Goal: Task Accomplishment & Management: Complete application form

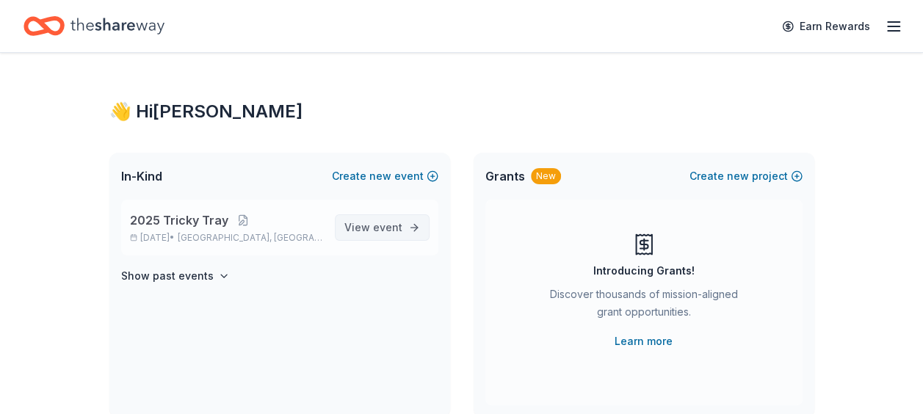
click at [394, 228] on span "event" at bounding box center [387, 227] width 29 height 12
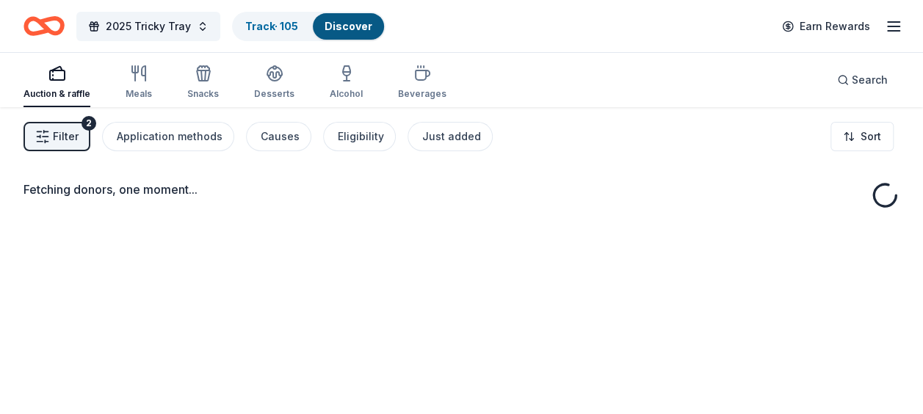
click at [48, 127] on button "Filter 2" at bounding box center [56, 136] width 67 height 29
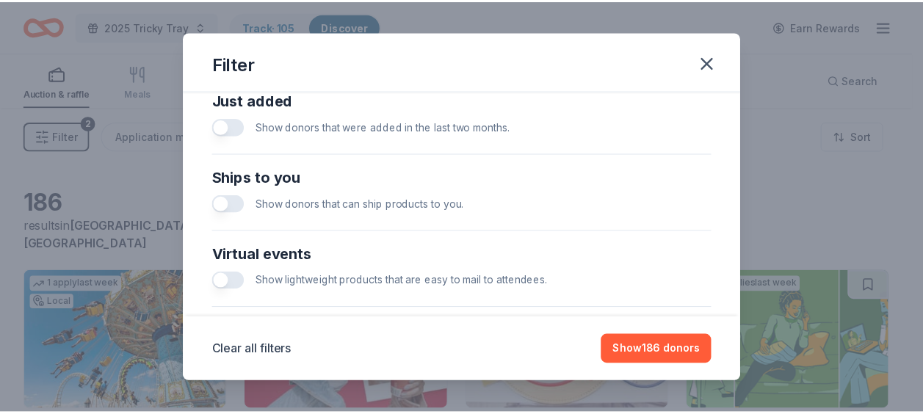
scroll to position [739, 0]
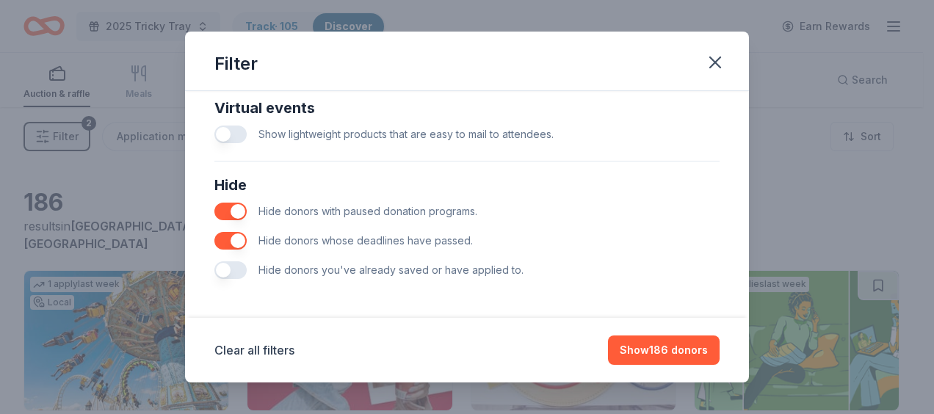
click at [236, 272] on button "button" at bounding box center [230, 270] width 32 height 18
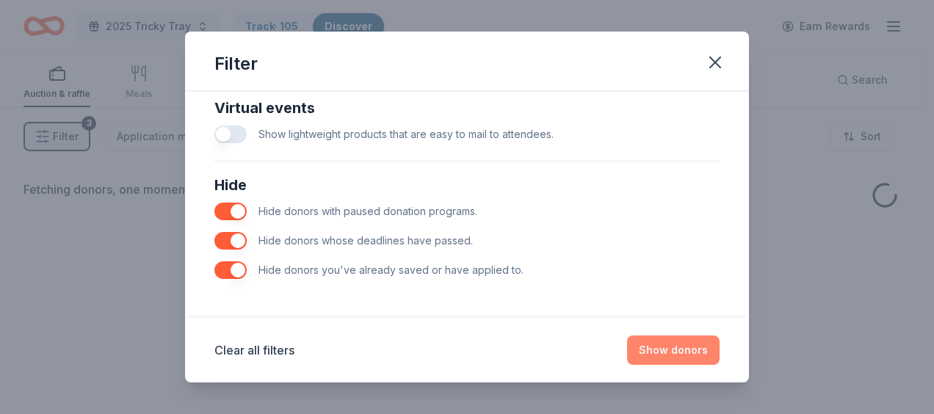
click at [674, 352] on button "Show donors" at bounding box center [673, 350] width 93 height 29
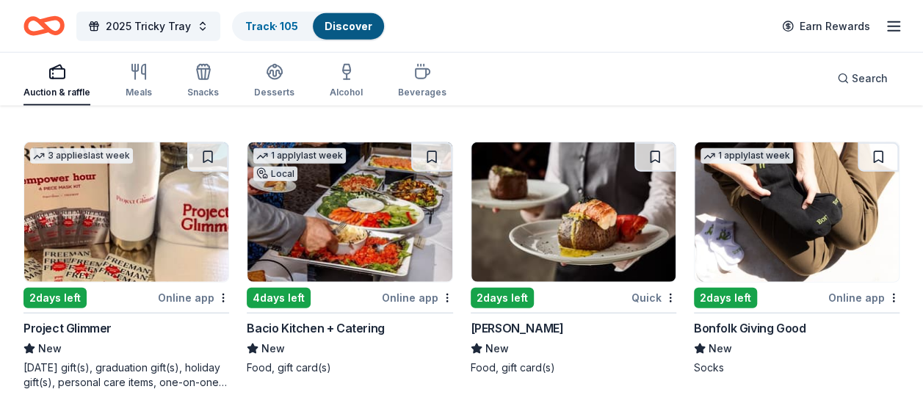
scroll to position [1823, 0]
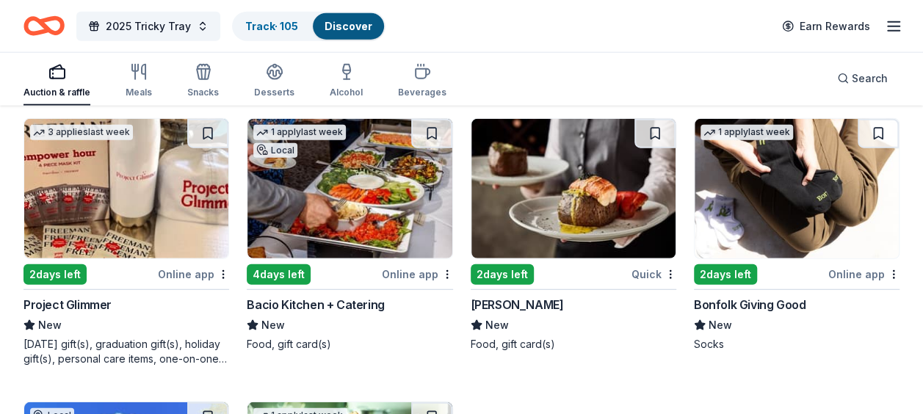
click at [351, 265] on div "4 days left" at bounding box center [312, 274] width 131 height 18
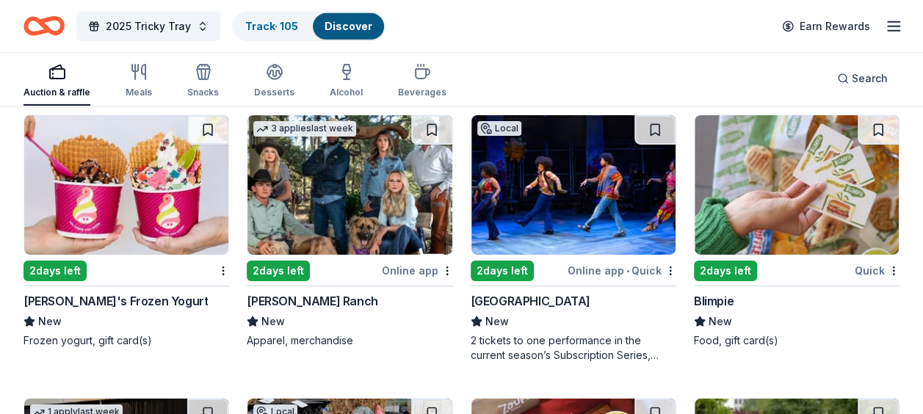
scroll to position [2381, 0]
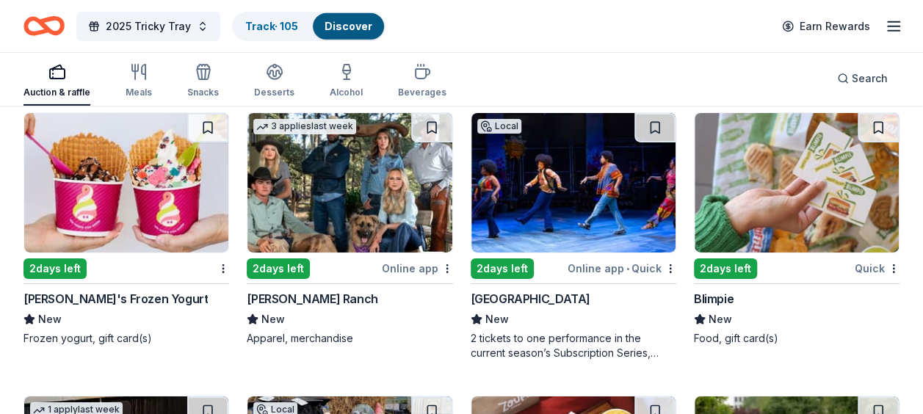
click at [341, 178] on img at bounding box center [349, 183] width 204 height 140
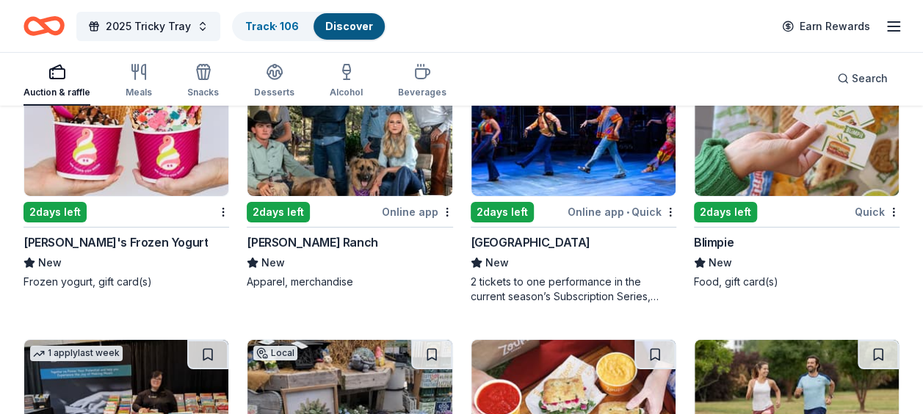
scroll to position [2440, 0]
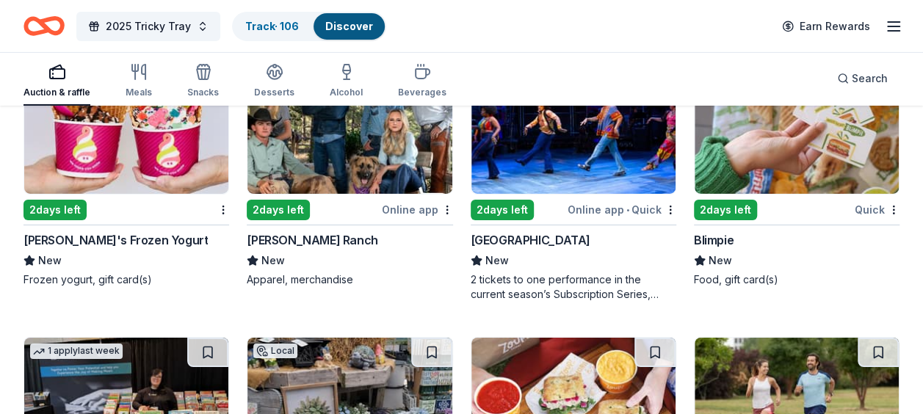
click at [555, 156] on img at bounding box center [573, 124] width 204 height 140
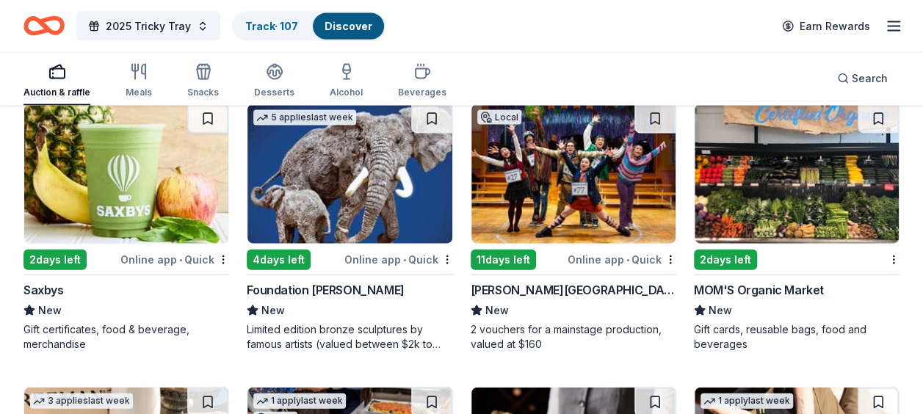
scroll to position [1530, 0]
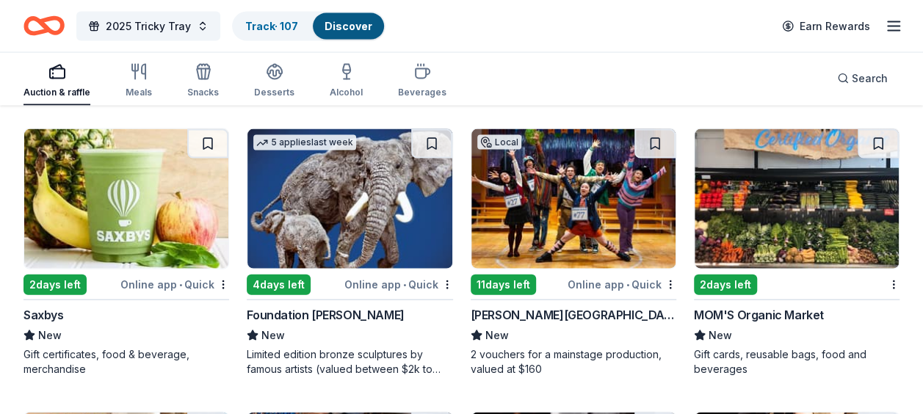
click at [610, 286] on div "Online app • Quick" at bounding box center [622, 284] width 109 height 18
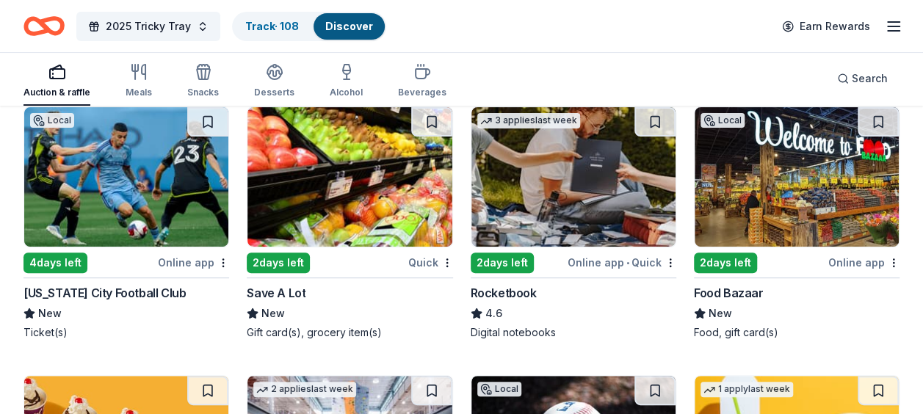
scroll to position [2969, 0]
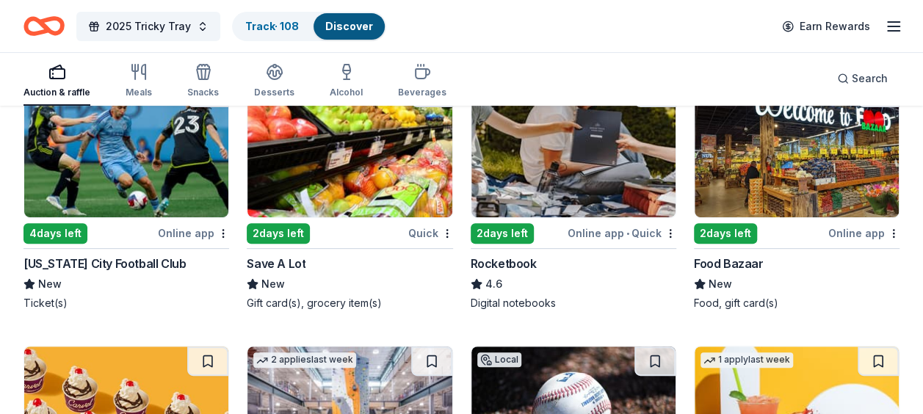
click at [322, 156] on img at bounding box center [349, 148] width 204 height 140
click at [781, 163] on img at bounding box center [797, 148] width 204 height 140
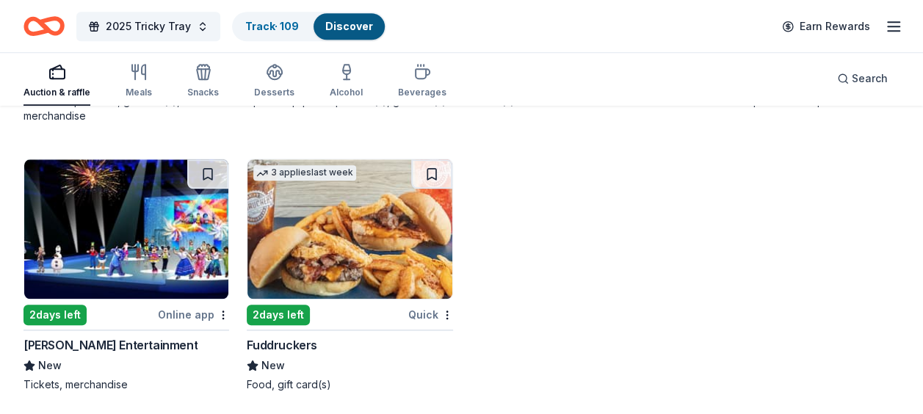
scroll to position [3468, 0]
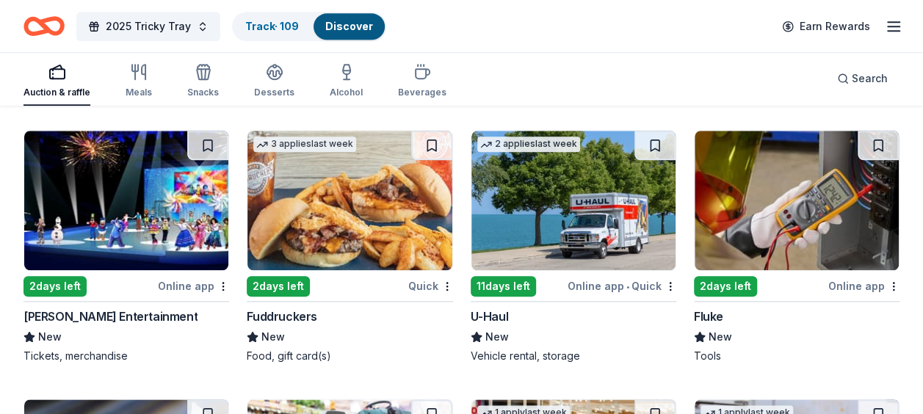
click at [92, 176] on img at bounding box center [126, 201] width 204 height 140
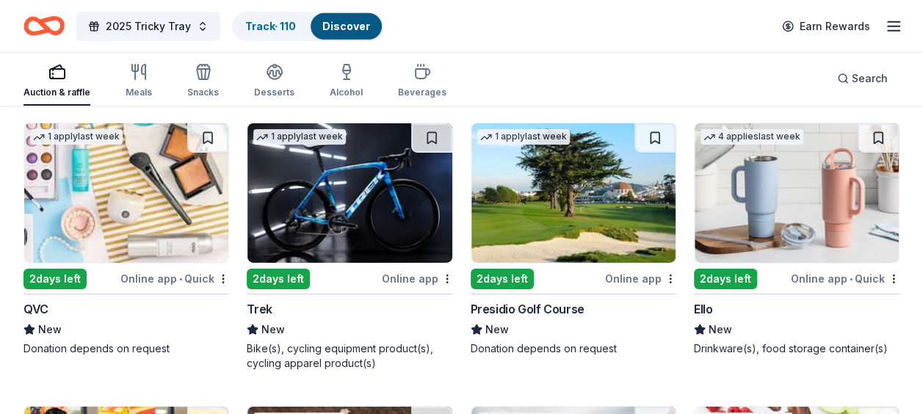
scroll to position [5113, 0]
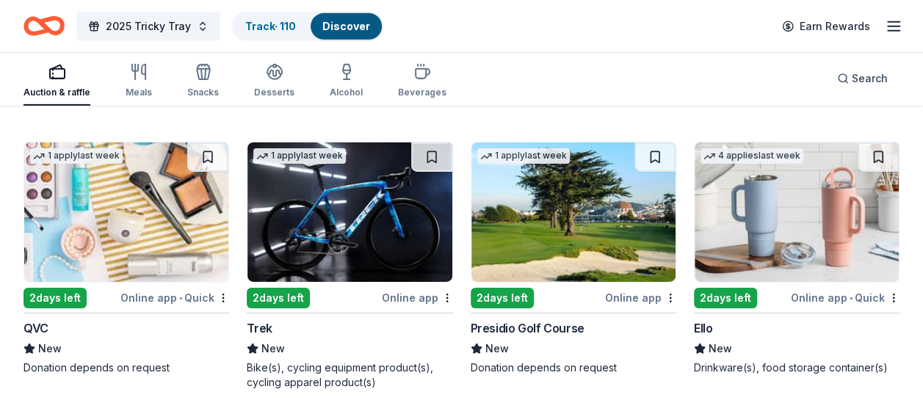
click at [863, 219] on img at bounding box center [797, 212] width 204 height 140
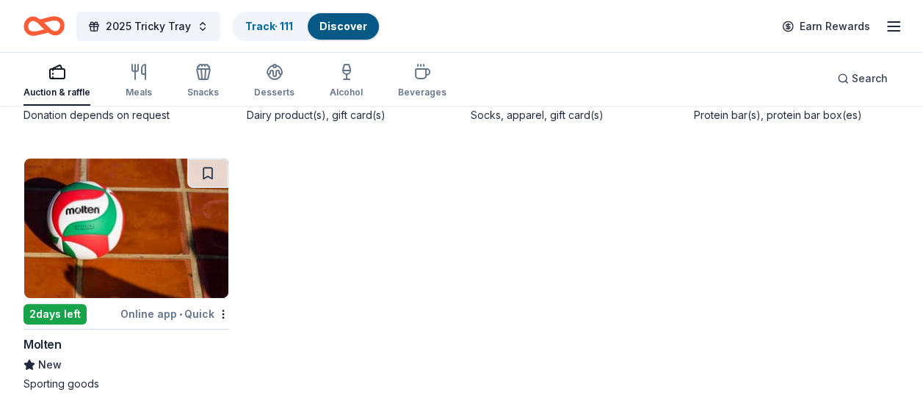
scroll to position [5650, 0]
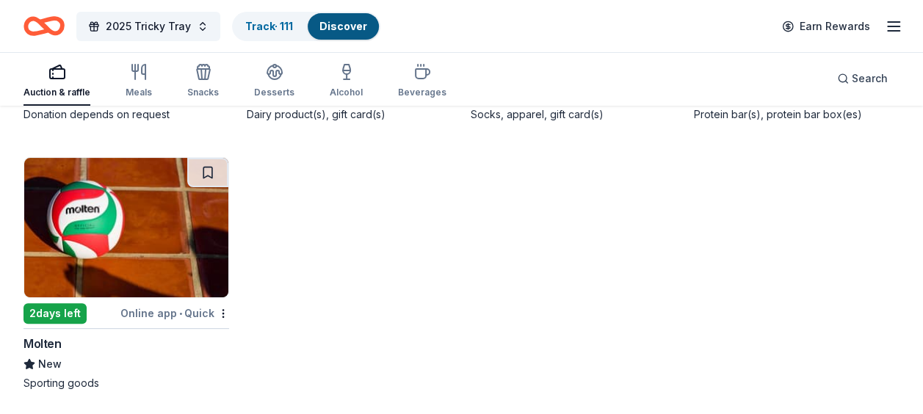
click at [127, 225] on img at bounding box center [126, 228] width 204 height 140
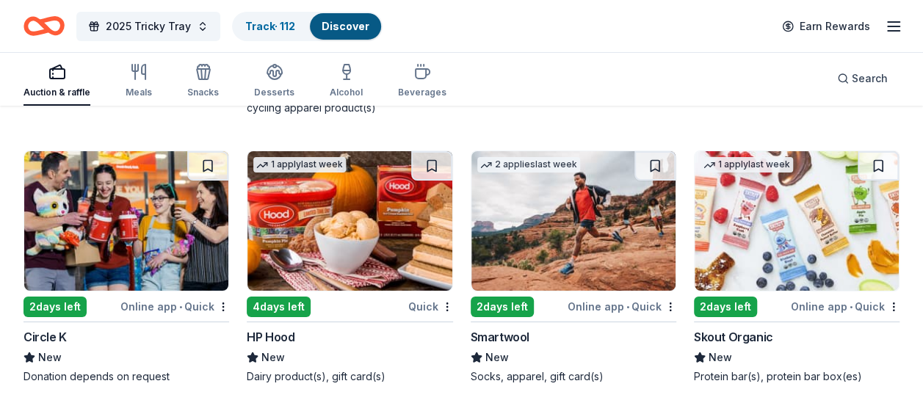
scroll to position [5386, 0]
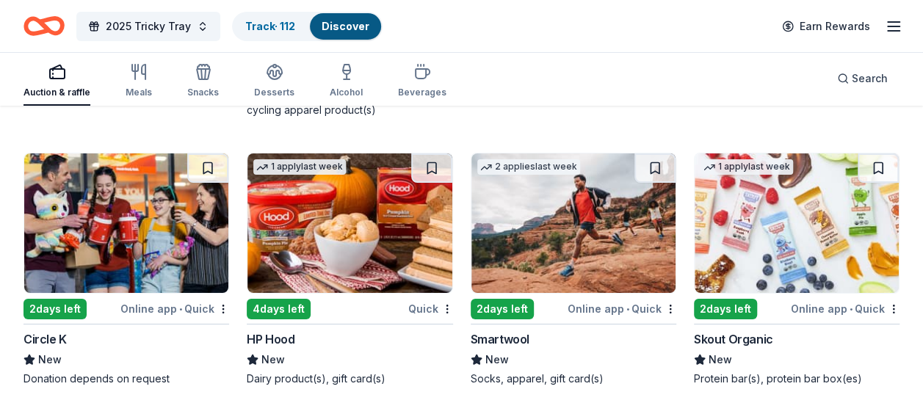
click at [865, 244] on img at bounding box center [797, 223] width 204 height 140
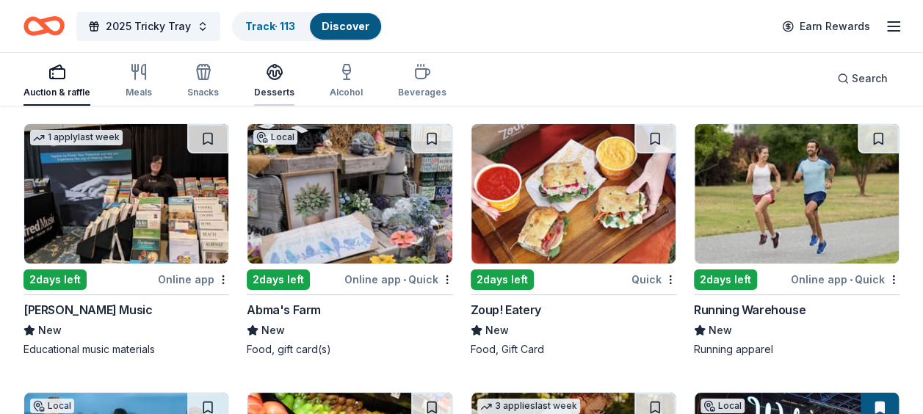
scroll to position [2625, 0]
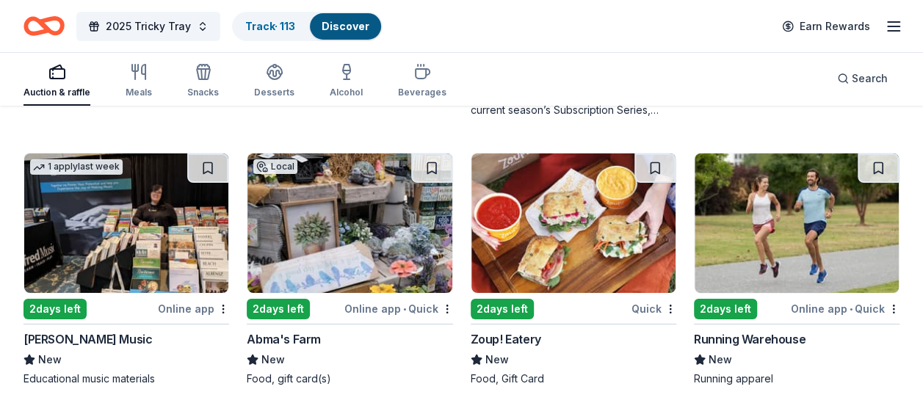
click at [420, 239] on img at bounding box center [349, 223] width 204 height 140
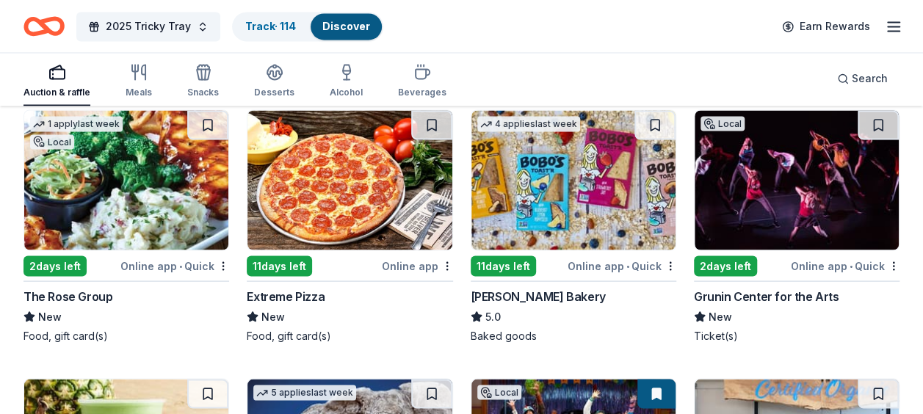
scroll to position [1244, 0]
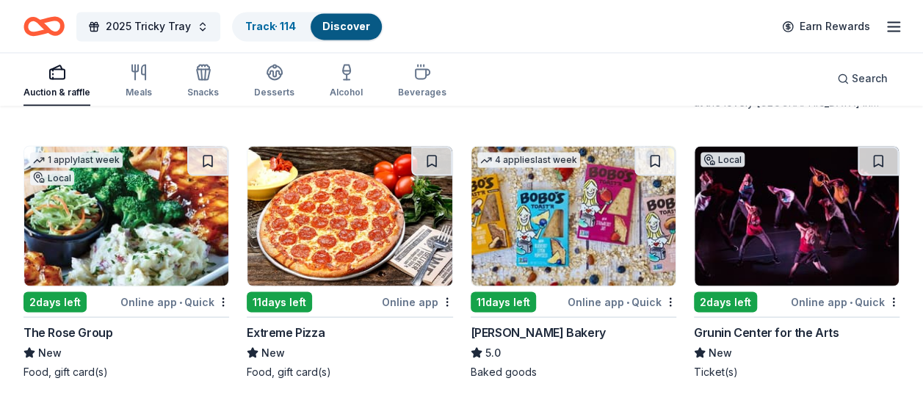
click at [596, 255] on img at bounding box center [573, 216] width 204 height 140
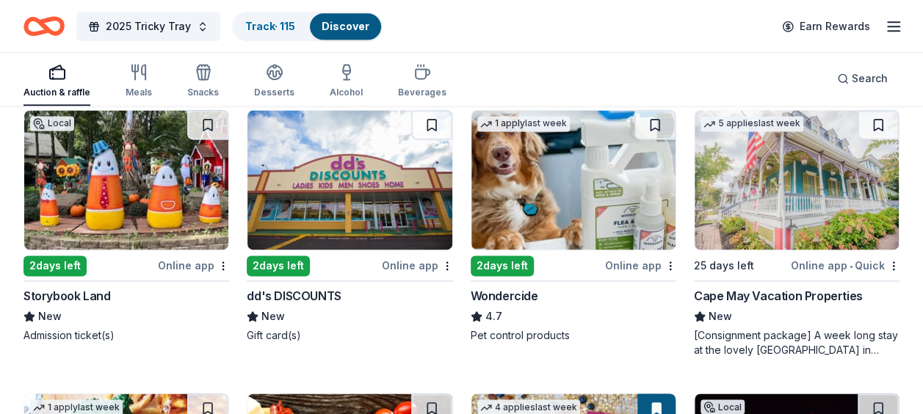
scroll to position [862, 0]
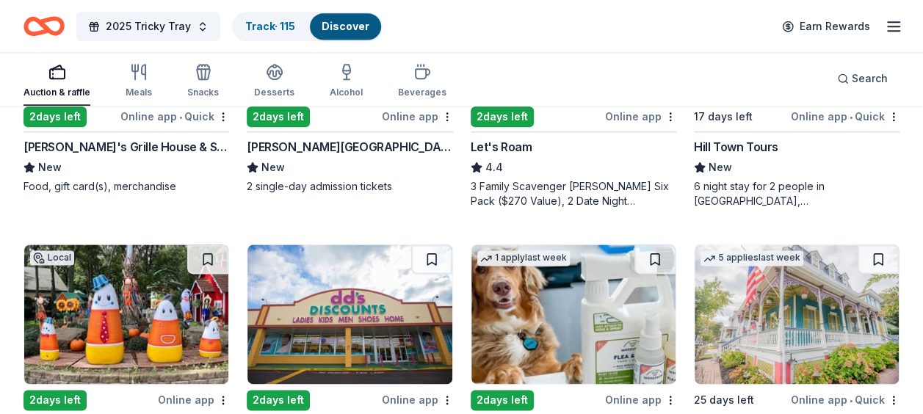
click at [151, 286] on img at bounding box center [126, 315] width 204 height 140
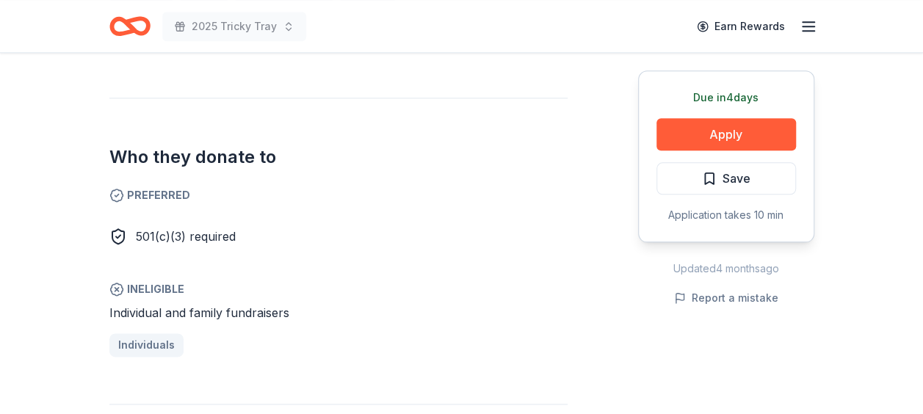
scroll to position [793, 0]
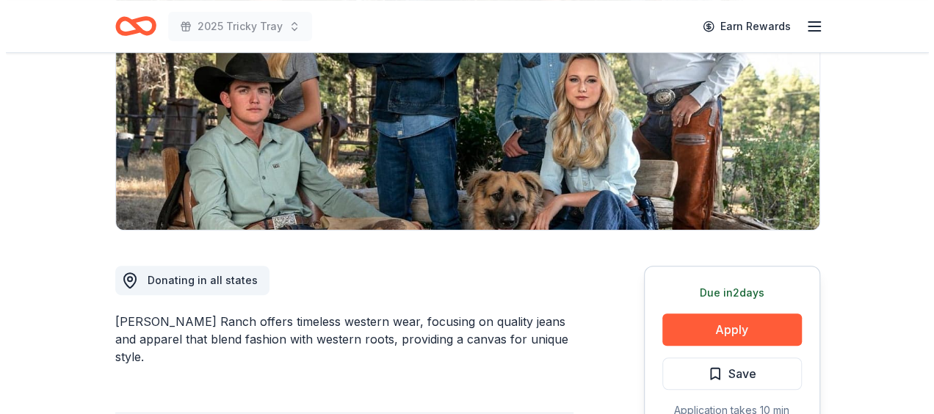
scroll to position [235, 0]
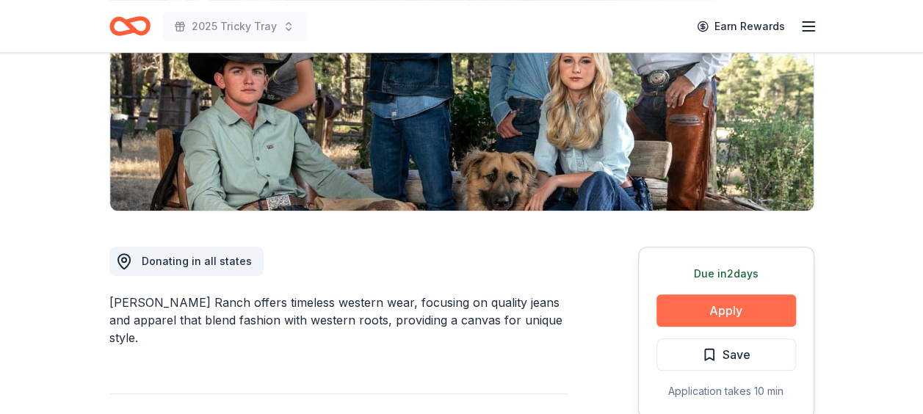
click at [772, 300] on button "Apply" at bounding box center [727, 310] width 140 height 32
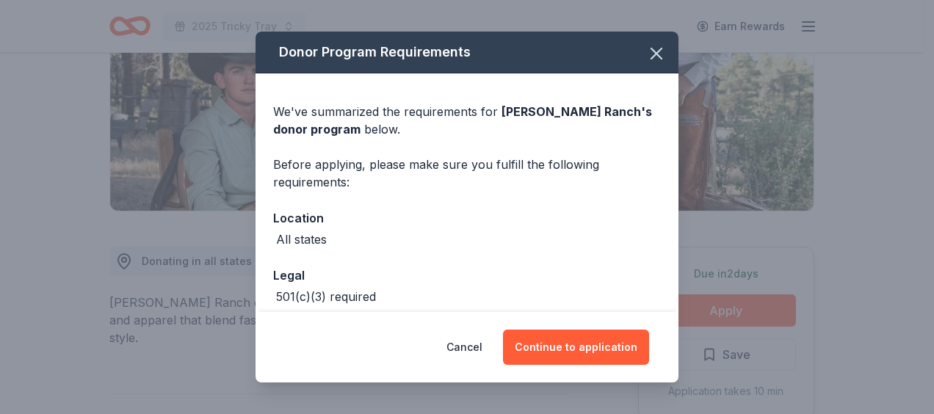
click at [582, 375] on div "Cancel Continue to application" at bounding box center [467, 347] width 423 height 70
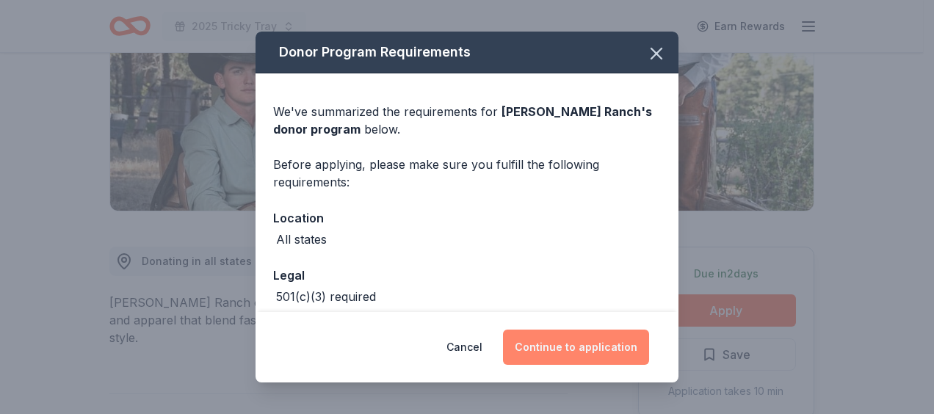
click at [583, 341] on button "Continue to application" at bounding box center [576, 347] width 146 height 35
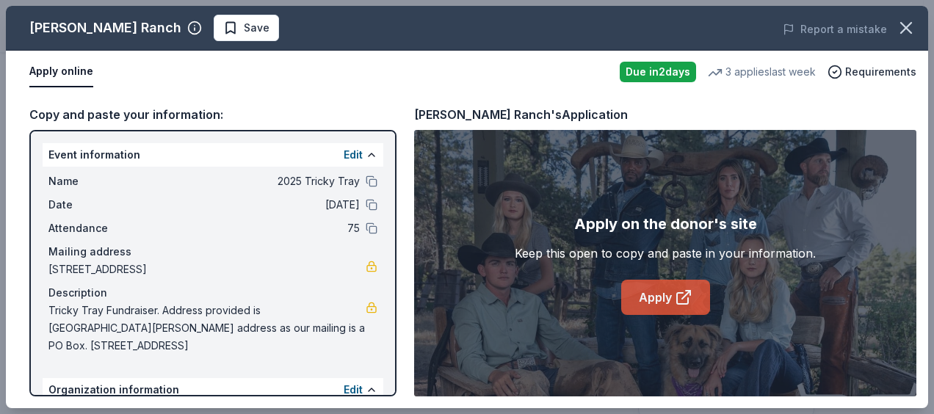
click at [694, 295] on link "Apply" at bounding box center [665, 297] width 89 height 35
click at [223, 25] on span "Save" at bounding box center [246, 28] width 46 height 18
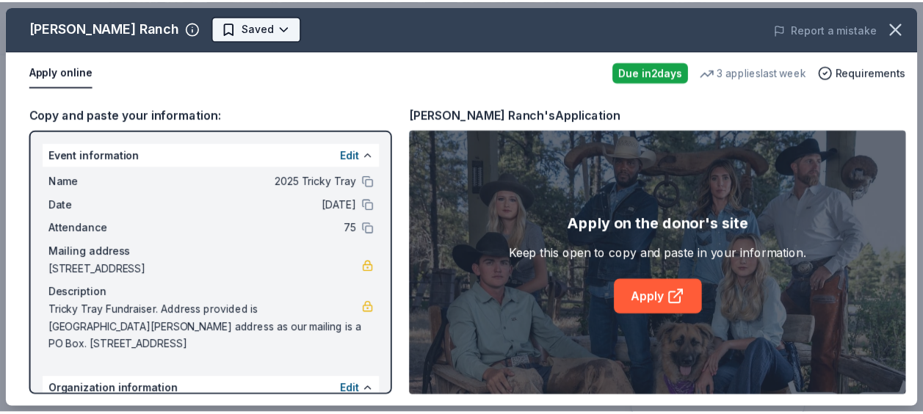
scroll to position [0, 0]
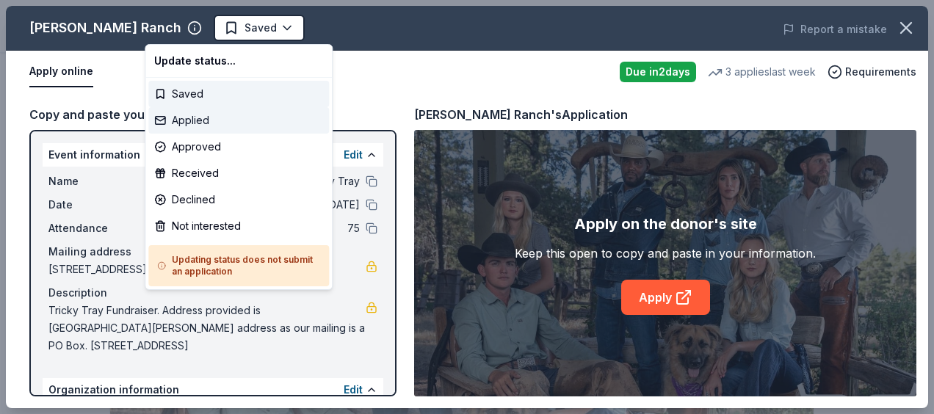
click at [216, 126] on div "Applied" at bounding box center [238, 120] width 181 height 26
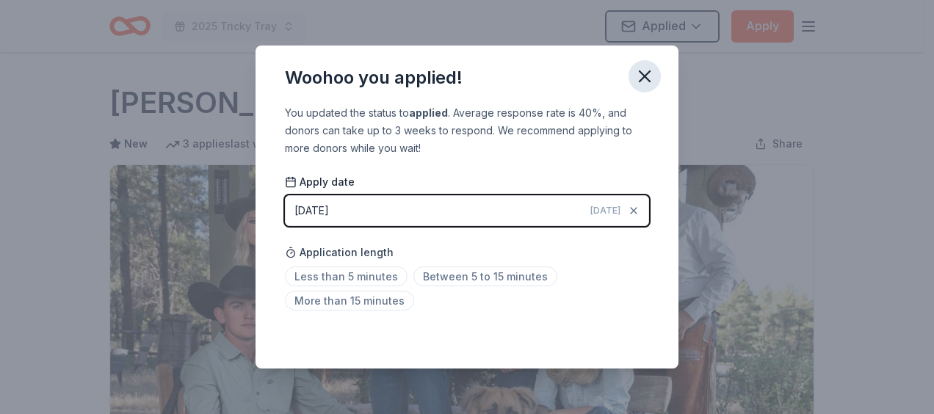
click at [644, 74] on icon "button" at bounding box center [644, 76] width 21 height 21
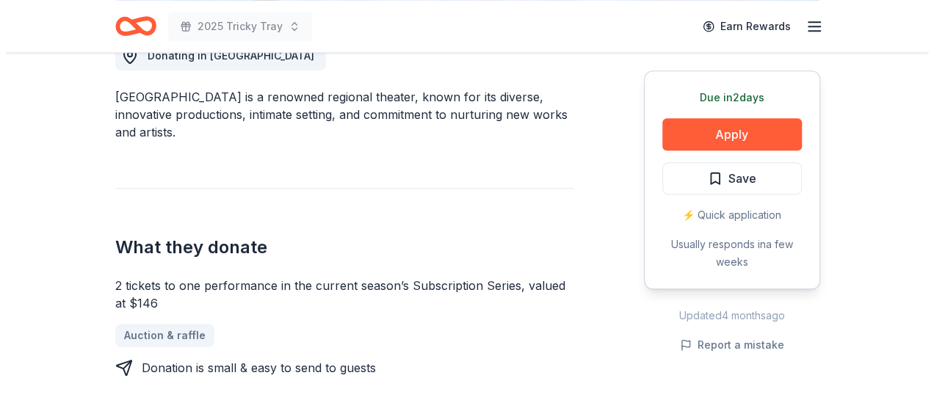
scroll to position [470, 0]
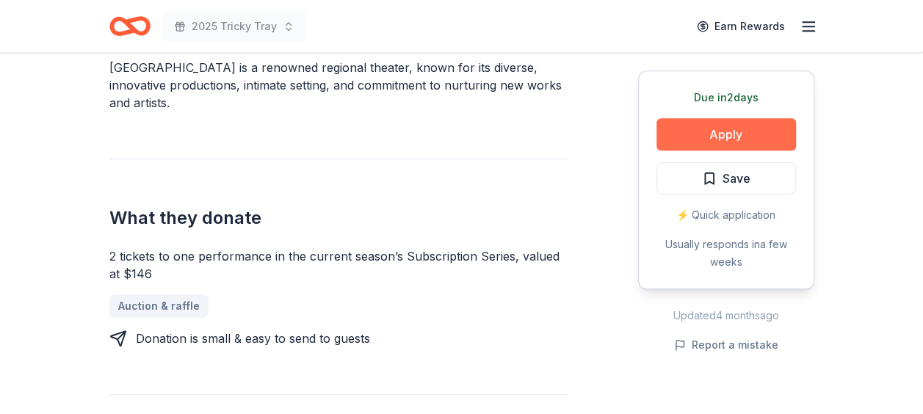
click at [768, 139] on button "Apply" at bounding box center [727, 134] width 140 height 32
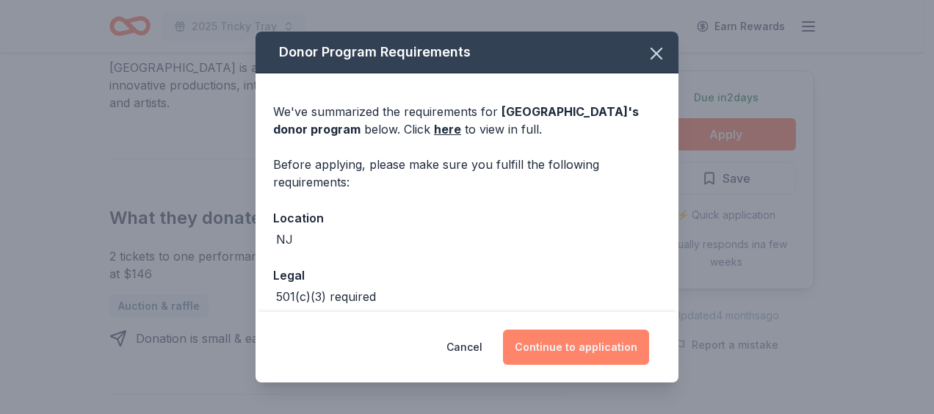
click at [538, 339] on button "Continue to application" at bounding box center [576, 347] width 146 height 35
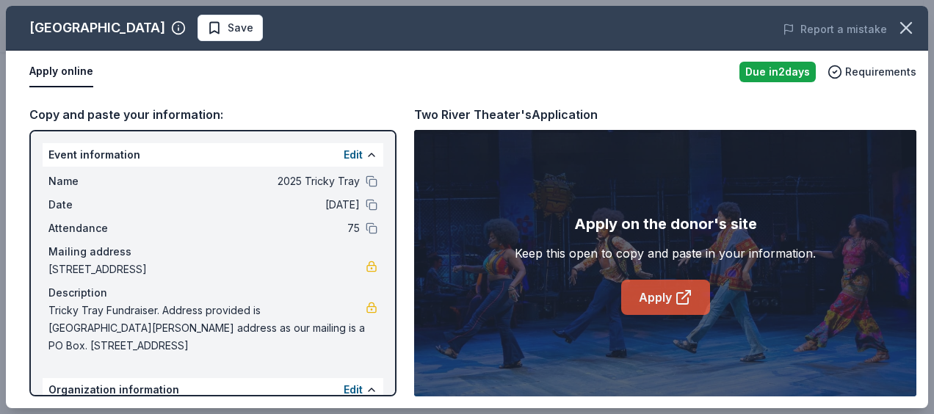
click at [679, 297] on icon at bounding box center [684, 298] width 18 height 18
click at [207, 29] on span "Save" at bounding box center [230, 28] width 46 height 18
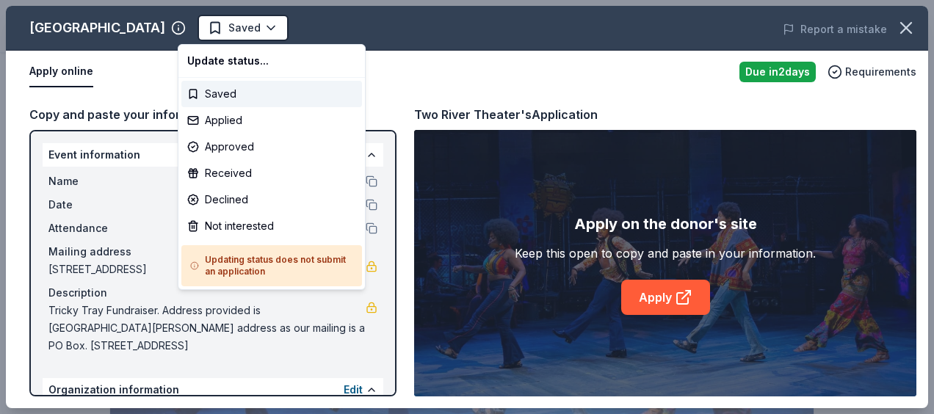
scroll to position [0, 0]
click at [202, 29] on body "2025 Tricky Tray Saved Apply Due in 2 days Share Two River Theater New approval…" at bounding box center [461, 207] width 923 height 414
click at [231, 117] on div "Applied" at bounding box center [271, 120] width 181 height 26
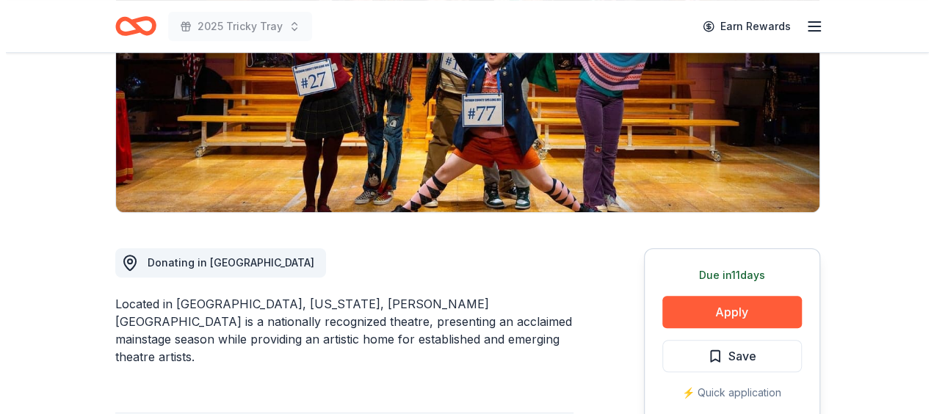
scroll to position [235, 0]
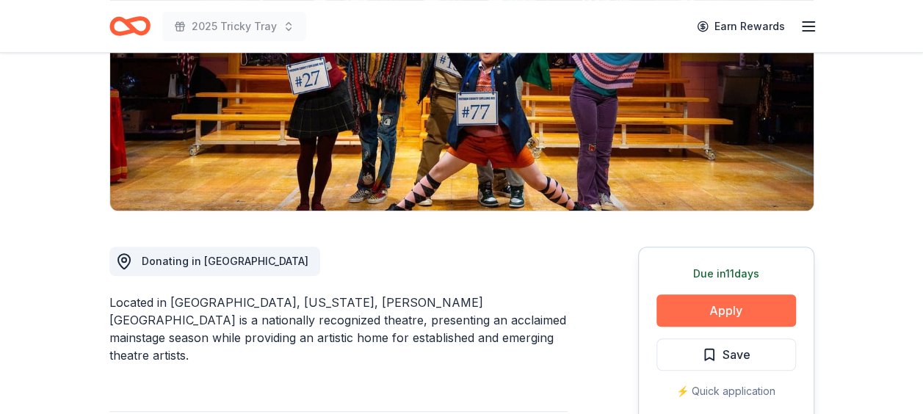
click at [772, 307] on button "Apply" at bounding box center [727, 310] width 140 height 32
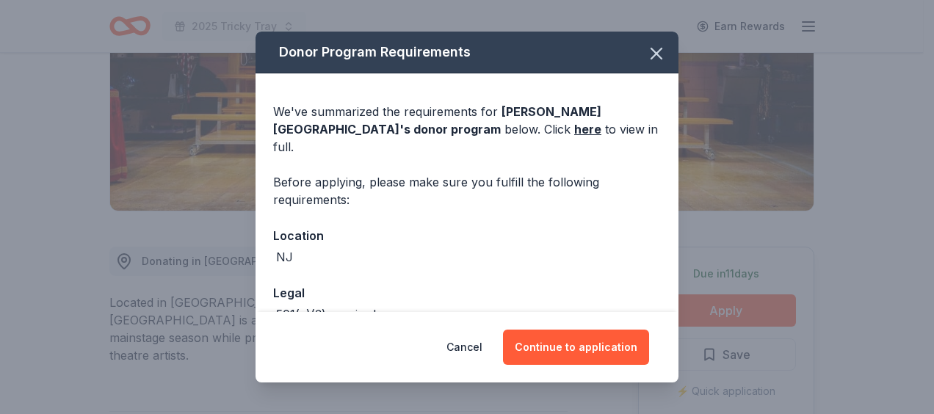
click at [615, 386] on div "Donor Program Requirements We've summarized the requirements for [PERSON_NAME] …" at bounding box center [467, 207] width 934 height 414
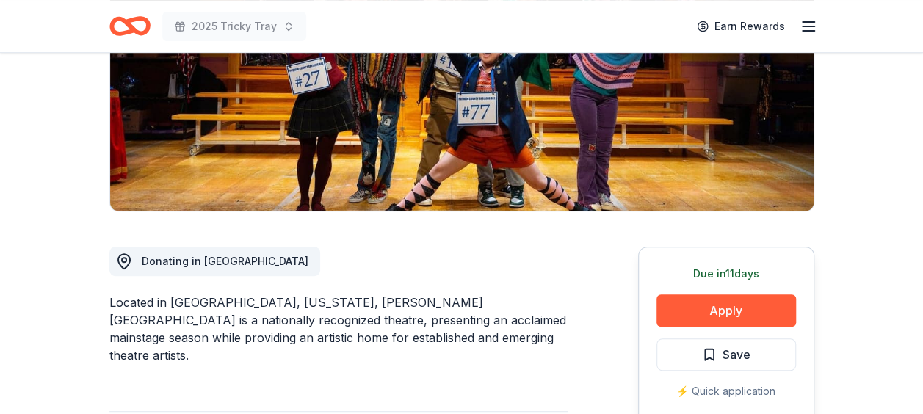
click at [720, 334] on div "Due [DATE] Apply Save ⚡️ Quick application Usually responds in a few days" at bounding box center [726, 356] width 176 height 219
click at [721, 308] on button "Apply" at bounding box center [727, 310] width 140 height 32
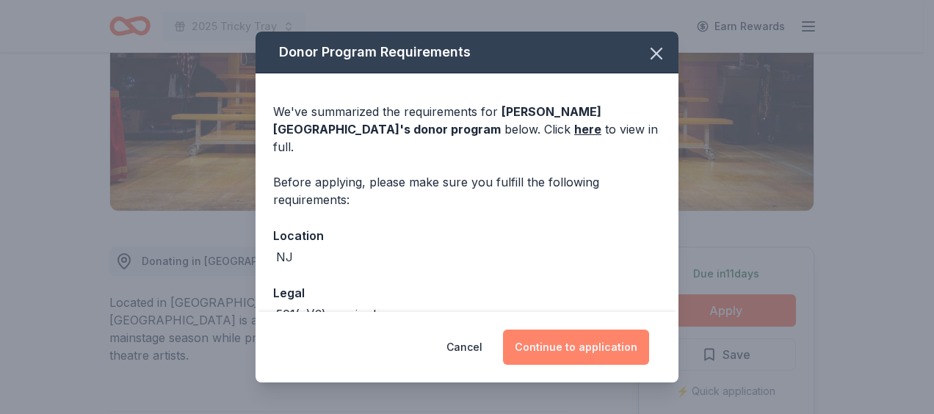
click at [560, 344] on button "Continue to application" at bounding box center [576, 347] width 146 height 35
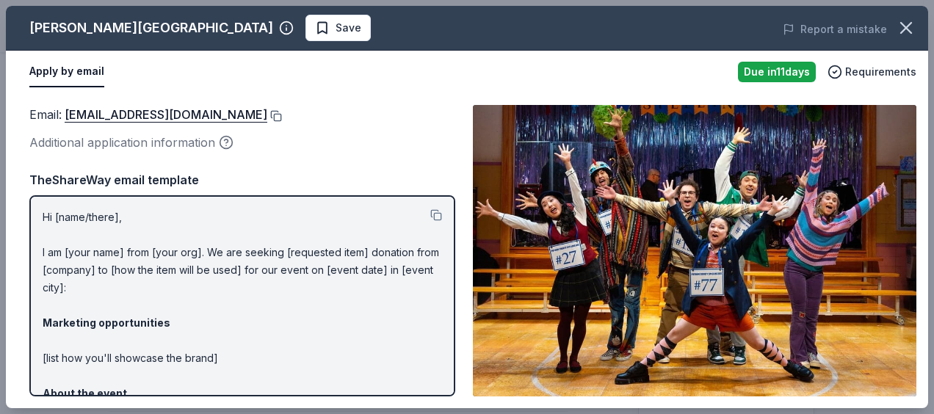
click at [282, 117] on button at bounding box center [274, 116] width 15 height 12
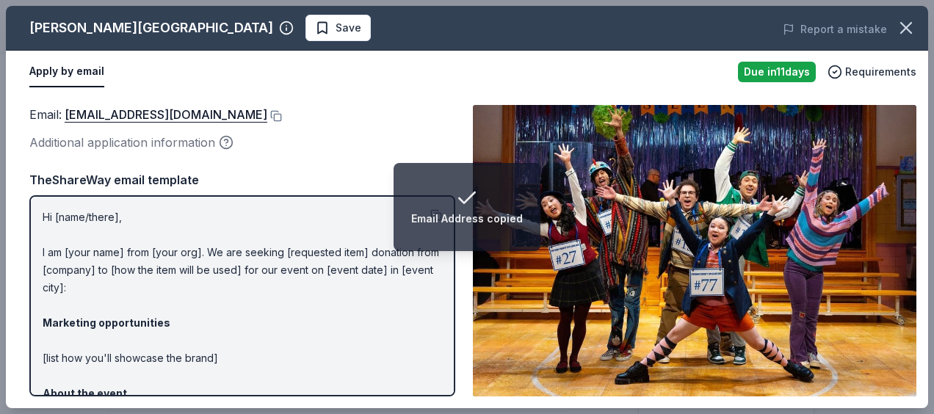
click at [229, 10] on div "George Street Playhouse Save Report a mistake" at bounding box center [467, 28] width 922 height 45
click at [315, 29] on span "Save" at bounding box center [338, 28] width 46 height 18
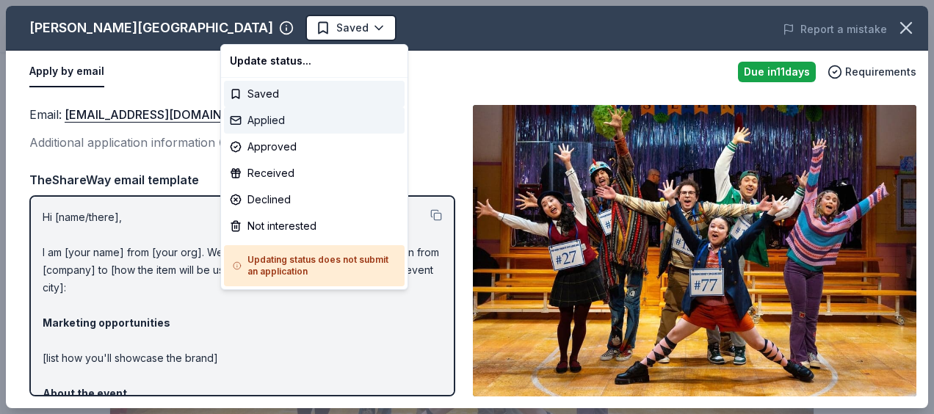
click at [279, 120] on div "Applied" at bounding box center [314, 120] width 181 height 26
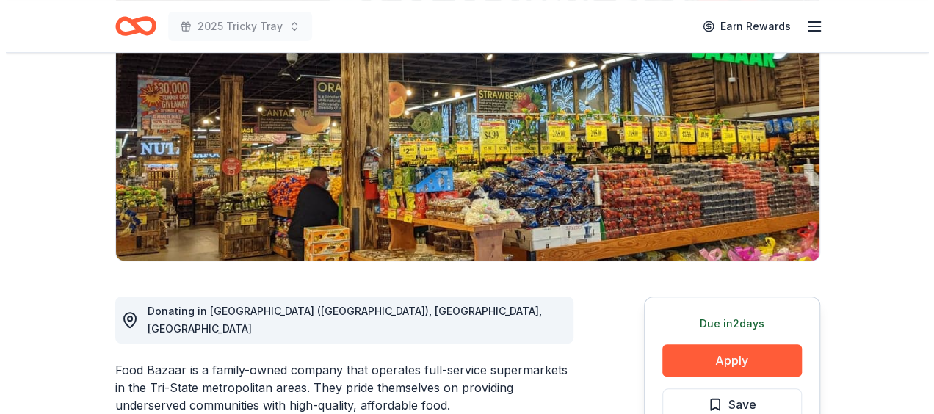
scroll to position [323, 0]
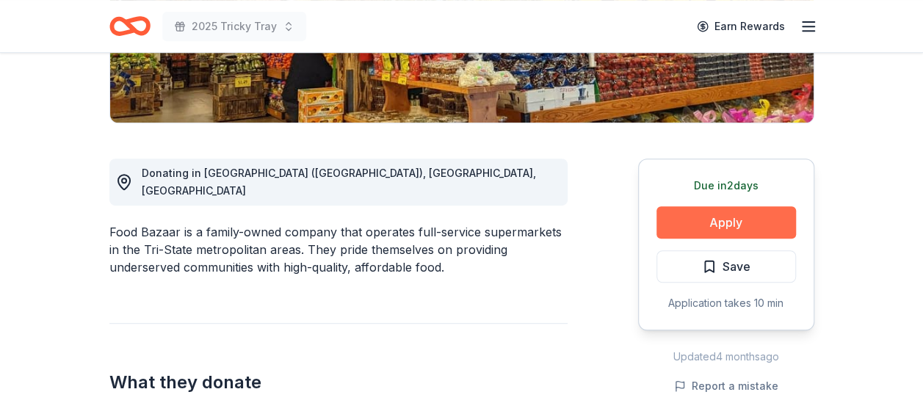
click at [722, 220] on button "Apply" at bounding box center [727, 222] width 140 height 32
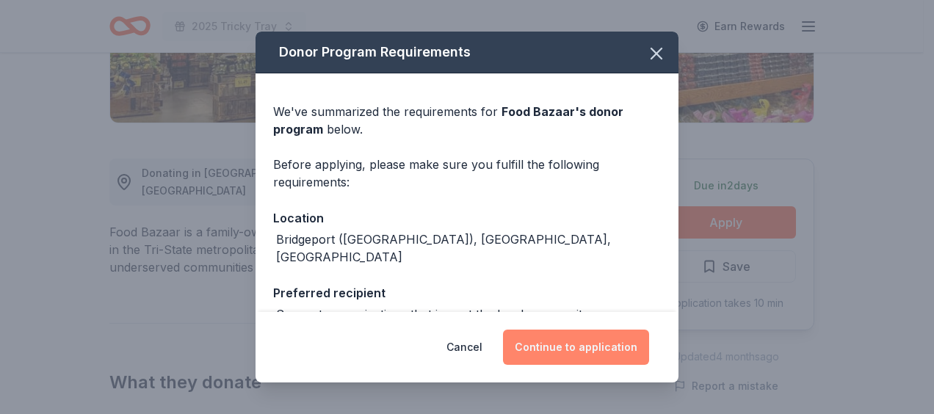
click at [585, 341] on button "Continue to application" at bounding box center [576, 347] width 146 height 35
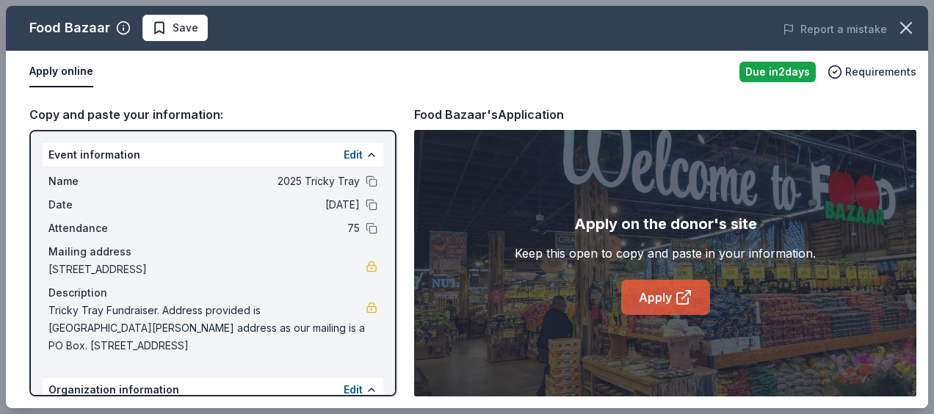
click at [683, 292] on icon at bounding box center [684, 298] width 18 height 18
click at [176, 40] on button "Save" at bounding box center [174, 28] width 65 height 26
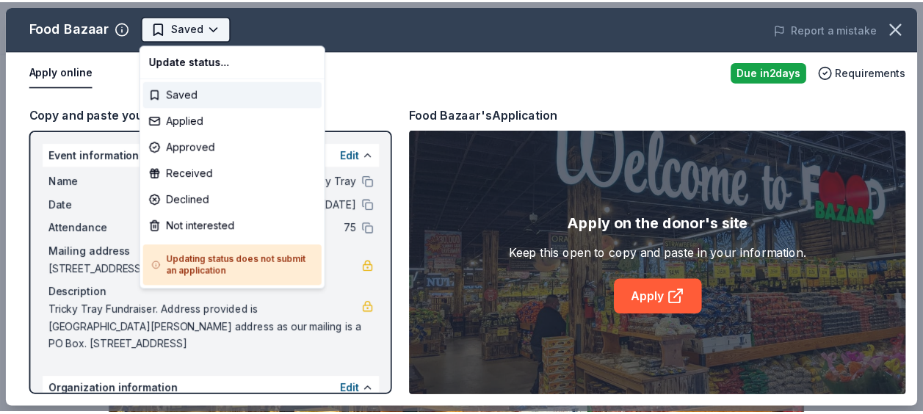
scroll to position [0, 0]
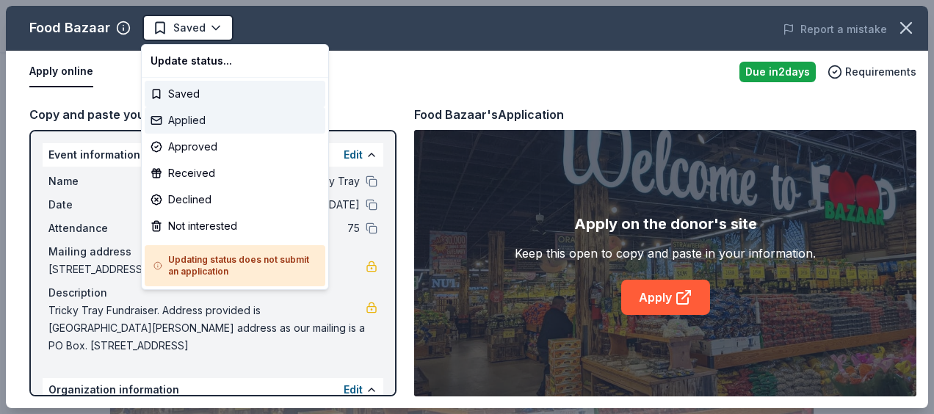
click at [214, 120] on div "Applied" at bounding box center [235, 120] width 181 height 26
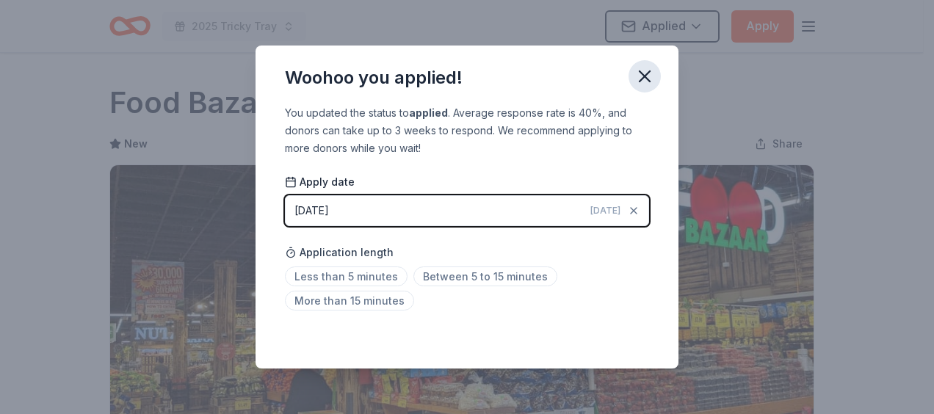
click at [636, 84] on icon "button" at bounding box center [644, 76] width 21 height 21
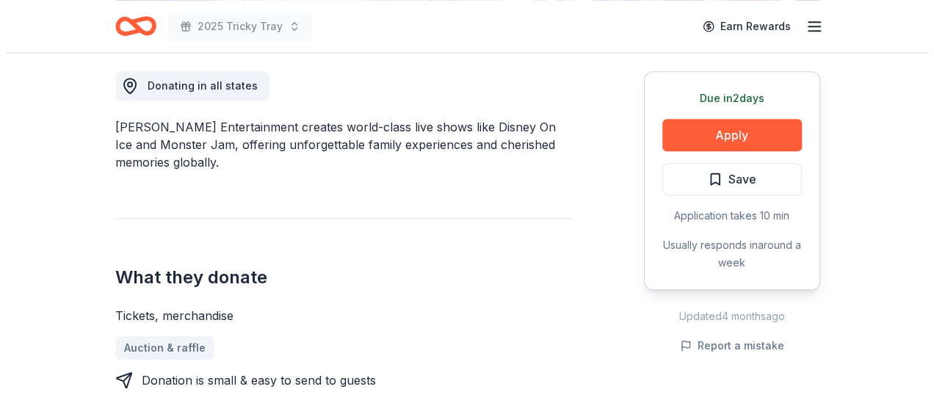
scroll to position [411, 0]
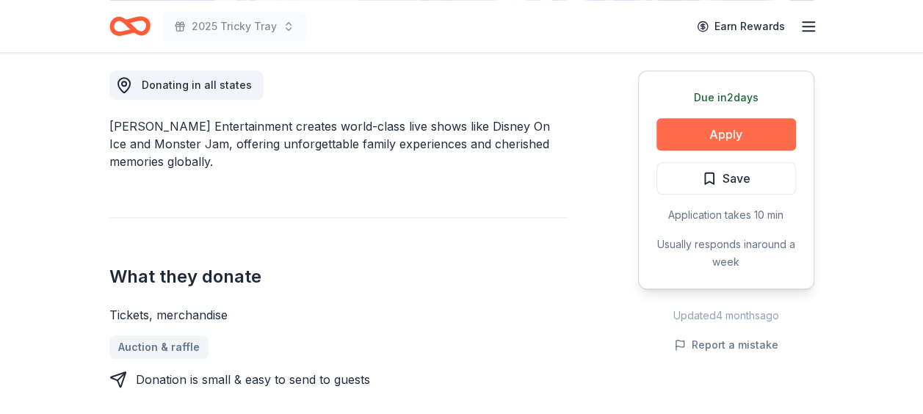
click at [670, 131] on button "Apply" at bounding box center [727, 134] width 140 height 32
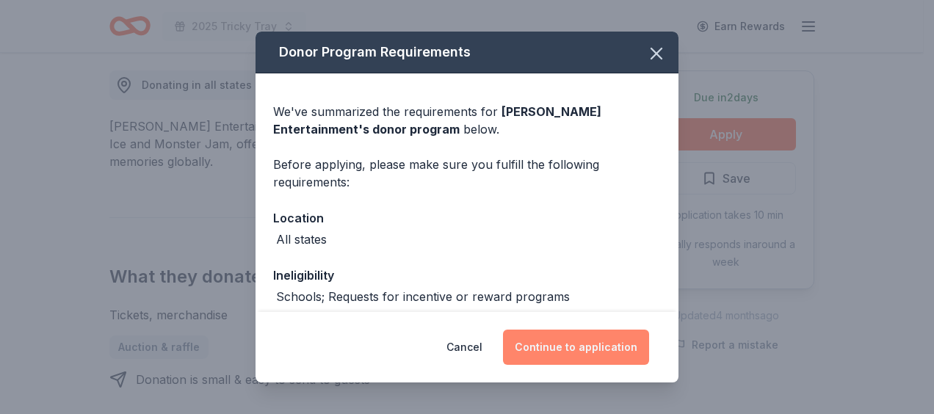
click at [575, 356] on button "Continue to application" at bounding box center [576, 347] width 146 height 35
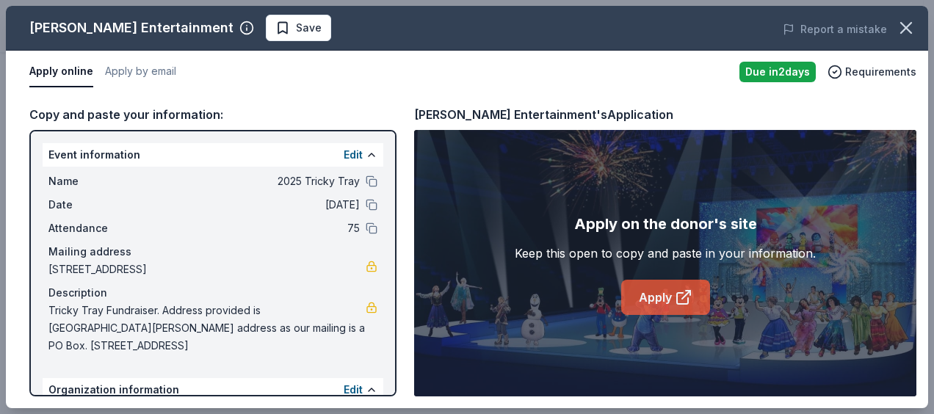
click at [683, 308] on link "Apply" at bounding box center [665, 297] width 89 height 35
click at [275, 24] on span "Save" at bounding box center [298, 28] width 46 height 18
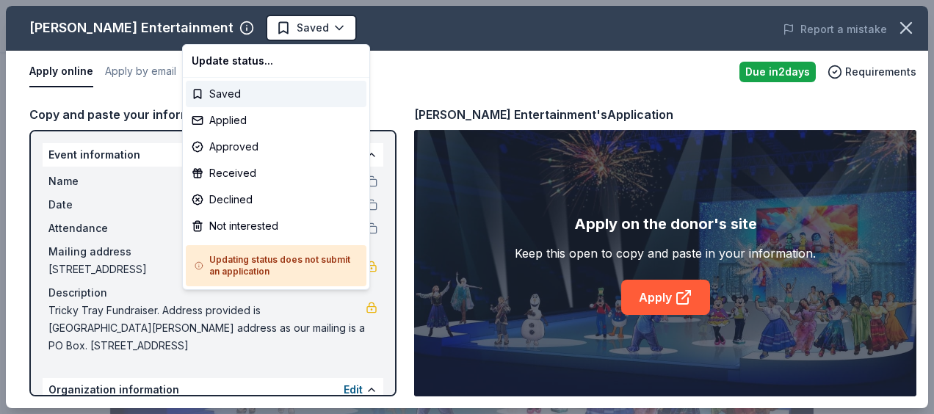
scroll to position [0, 0]
click at [222, 120] on div "Applied" at bounding box center [276, 120] width 181 height 26
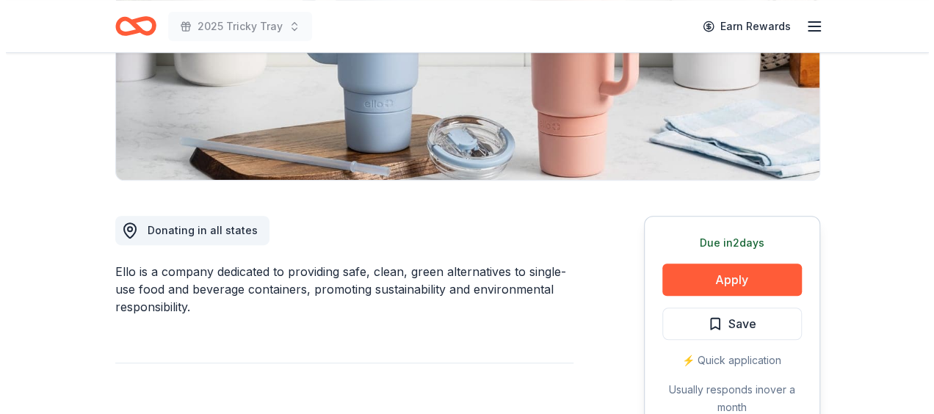
scroll to position [294, 0]
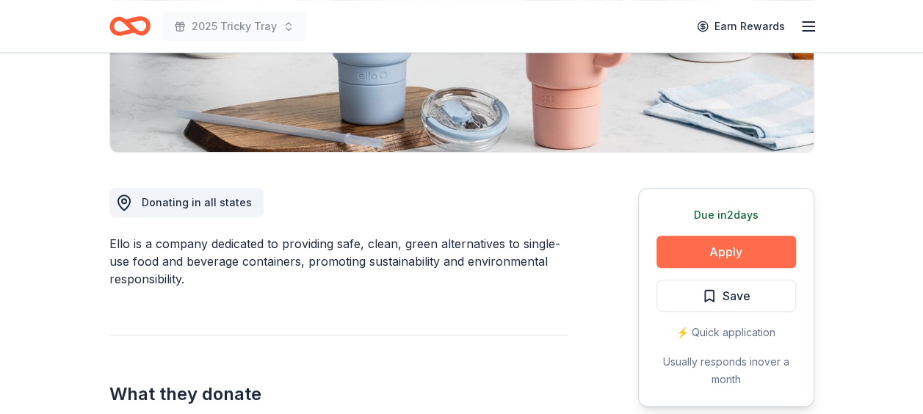
click at [721, 258] on button "Apply" at bounding box center [727, 252] width 140 height 32
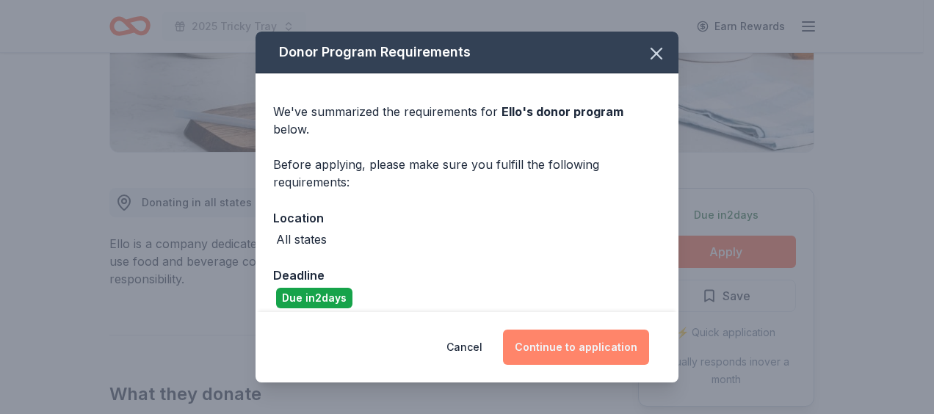
click at [583, 346] on button "Continue to application" at bounding box center [576, 347] width 146 height 35
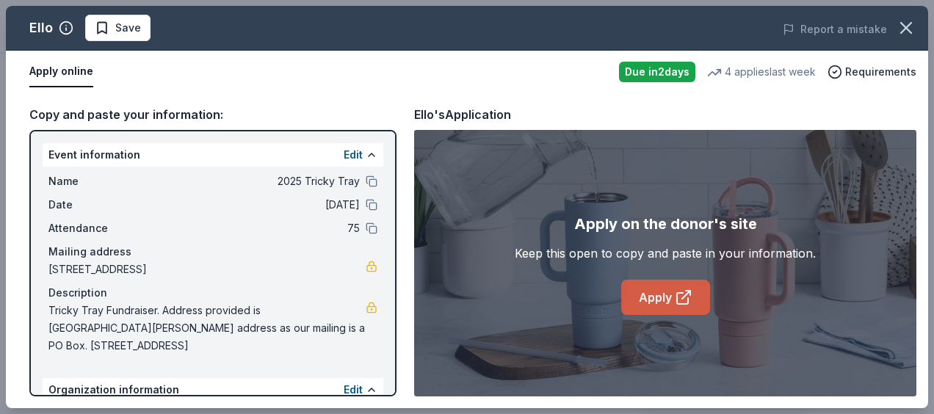
click at [664, 297] on link "Apply" at bounding box center [665, 297] width 89 height 35
click at [128, 26] on span "Save" at bounding box center [128, 28] width 26 height 18
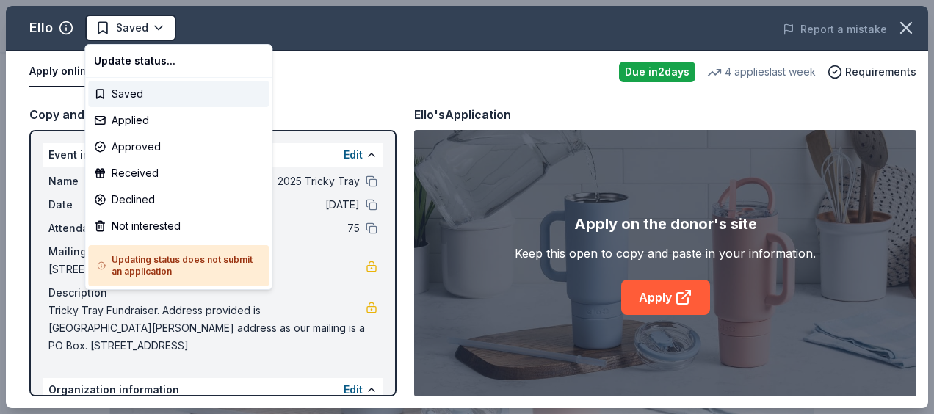
click at [128, 26] on html "2025 Tricky Tray Saved Apply Due [DATE] Share Ello New 4 applies last week appr…" at bounding box center [467, 207] width 934 height 414
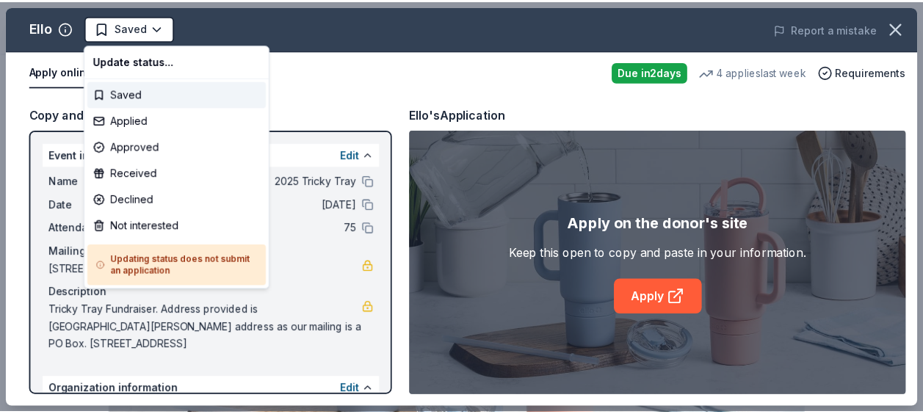
scroll to position [0, 0]
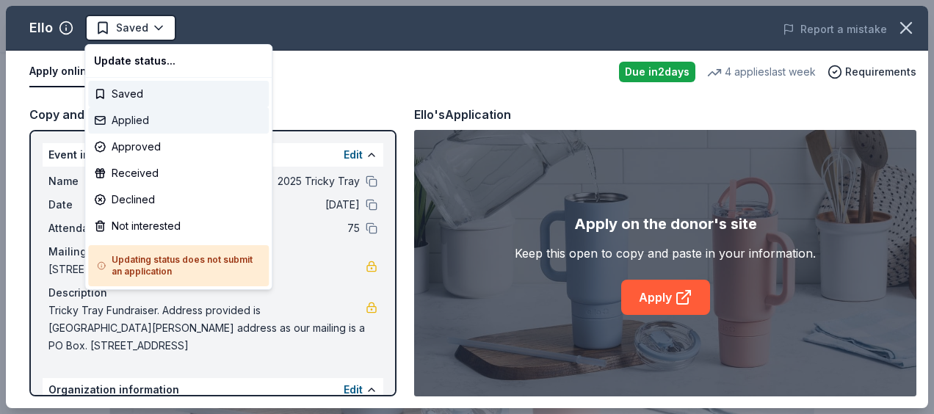
click at [148, 122] on div "Applied" at bounding box center [178, 120] width 181 height 26
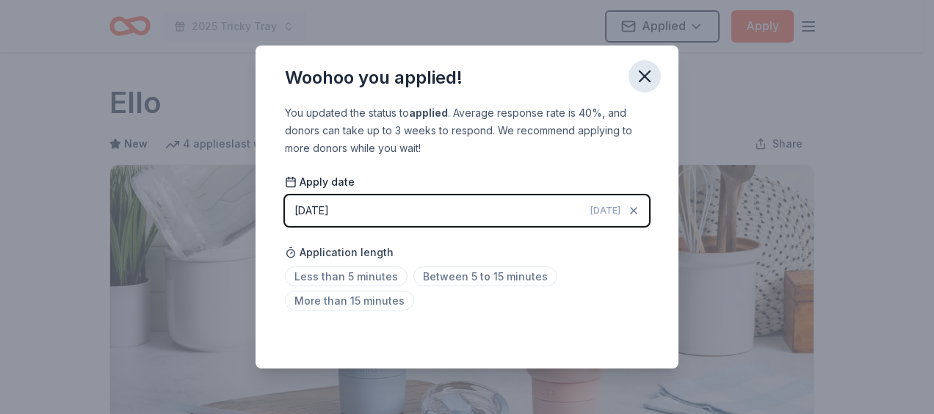
click at [659, 73] on button "button" at bounding box center [645, 76] width 32 height 32
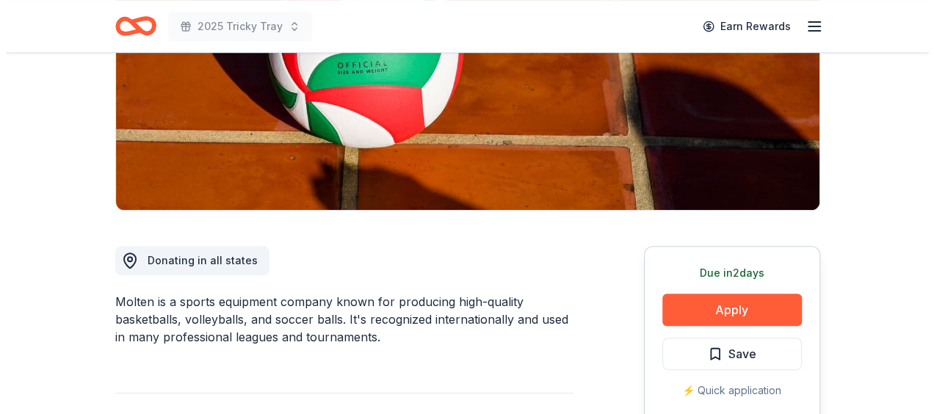
scroll to position [323, 0]
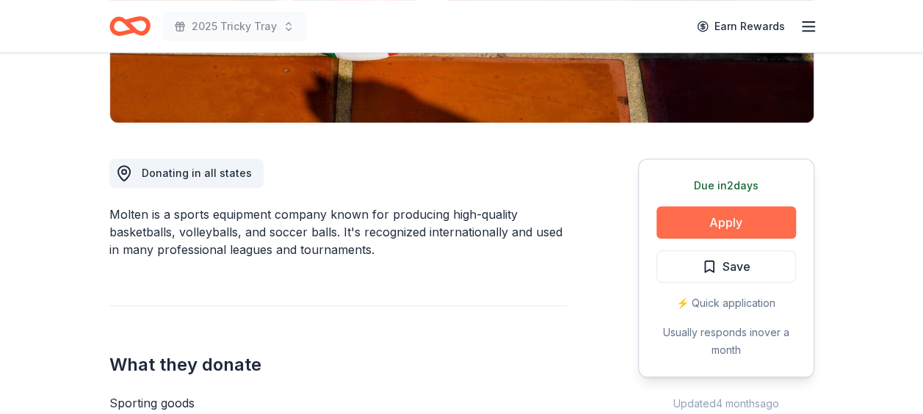
click at [767, 222] on button "Apply" at bounding box center [727, 222] width 140 height 32
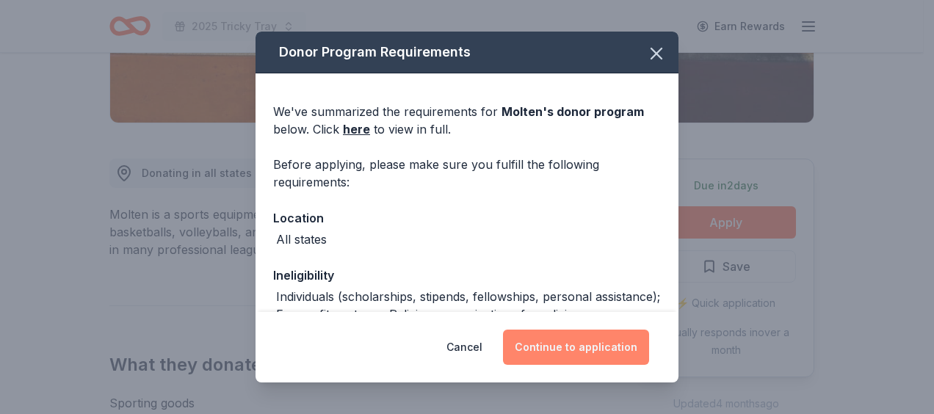
click at [567, 339] on button "Continue to application" at bounding box center [576, 347] width 146 height 35
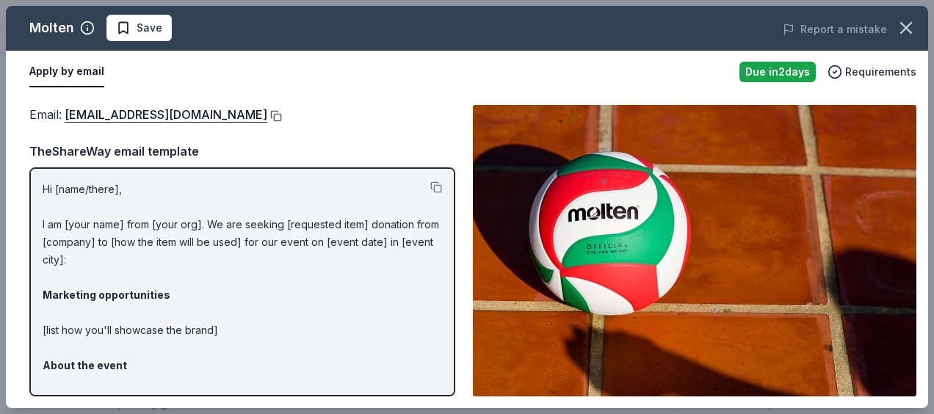
click at [267, 113] on button at bounding box center [274, 116] width 15 height 12
click at [148, 19] on span "Save" at bounding box center [150, 28] width 26 height 18
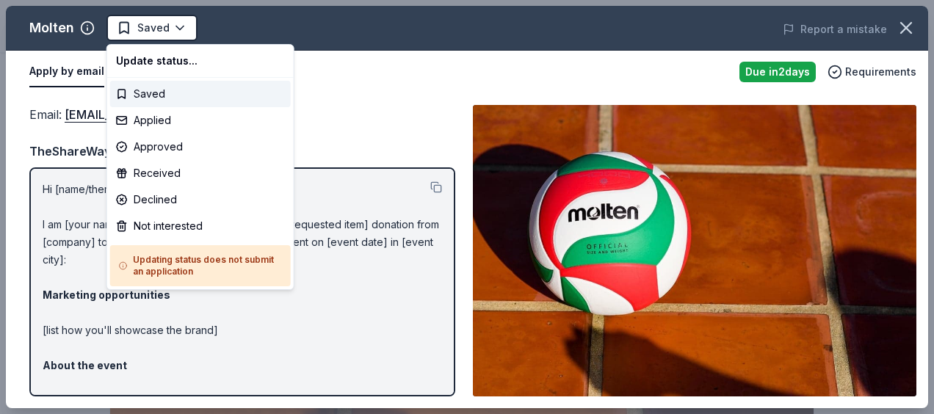
scroll to position [0, 0]
click at [148, 19] on html "2025 Tricky Tray Saved Apply Due in 2 days Share Molten New approval rate Share…" at bounding box center [467, 207] width 934 height 414
click at [164, 125] on div "Applied" at bounding box center [200, 120] width 181 height 26
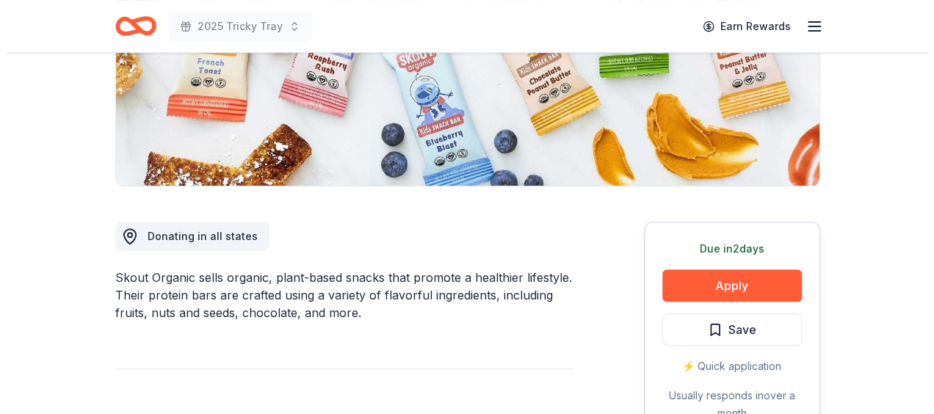
scroll to position [264, 0]
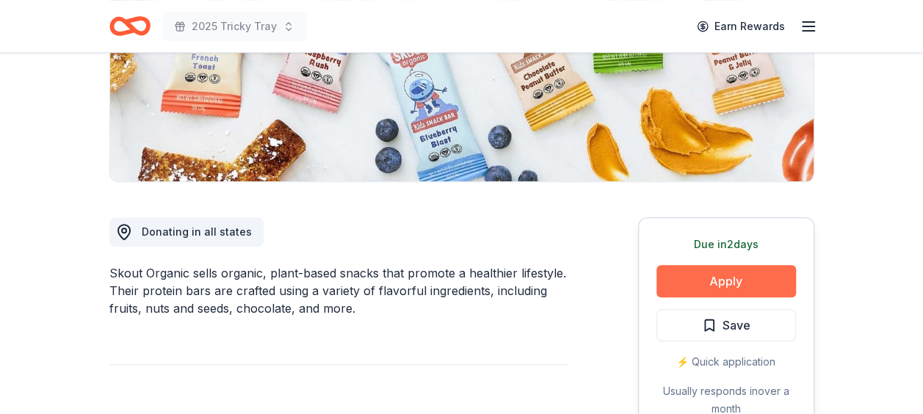
click at [717, 281] on button "Apply" at bounding box center [727, 281] width 140 height 32
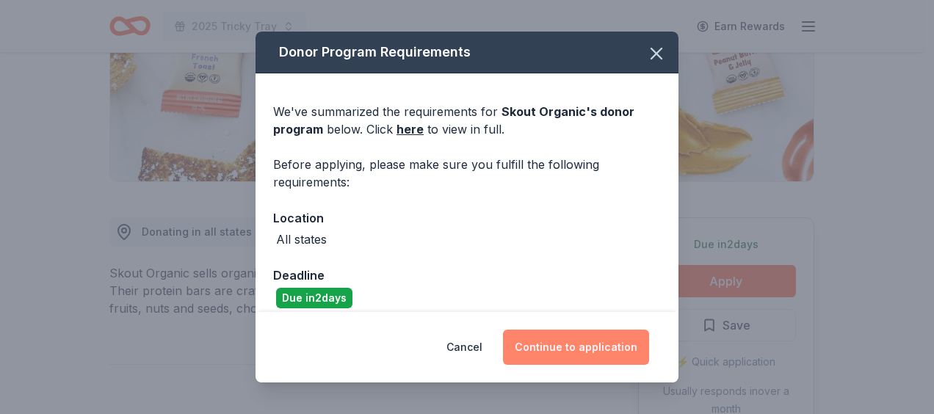
click at [615, 336] on button "Continue to application" at bounding box center [576, 347] width 146 height 35
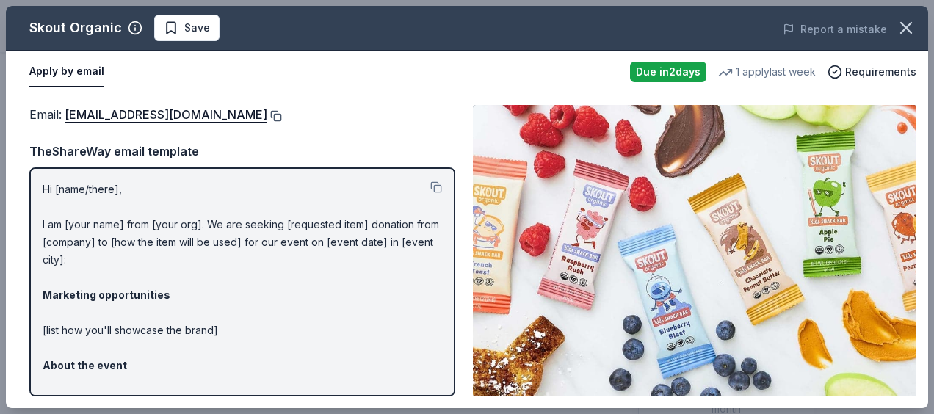
click at [267, 116] on button at bounding box center [274, 116] width 15 height 12
click at [202, 25] on span "Save" at bounding box center [197, 28] width 26 height 18
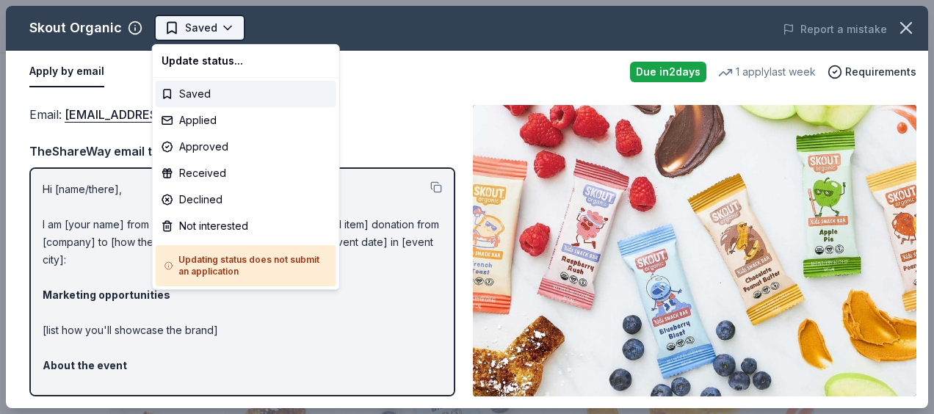
scroll to position [0, 0]
click at [211, 40] on body "2025 Tricky Tray Saved Apply Due [DATE] Share Skout Organic New 1 apply last we…" at bounding box center [461, 207] width 923 height 414
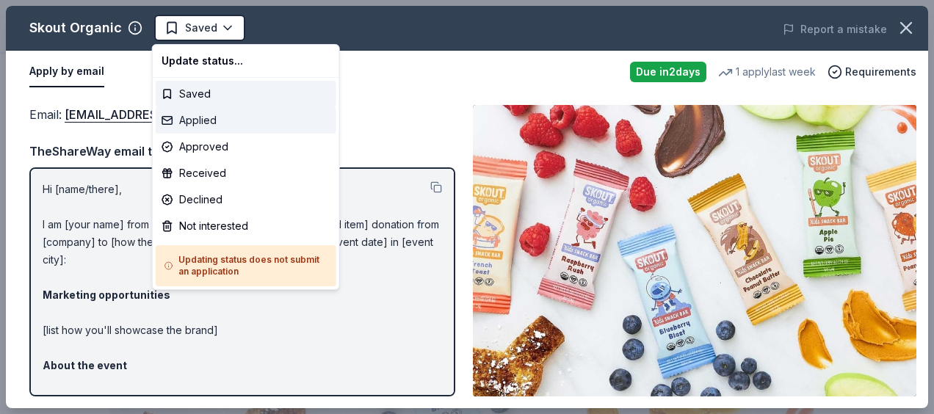
click at [208, 119] on div "Applied" at bounding box center [246, 120] width 181 height 26
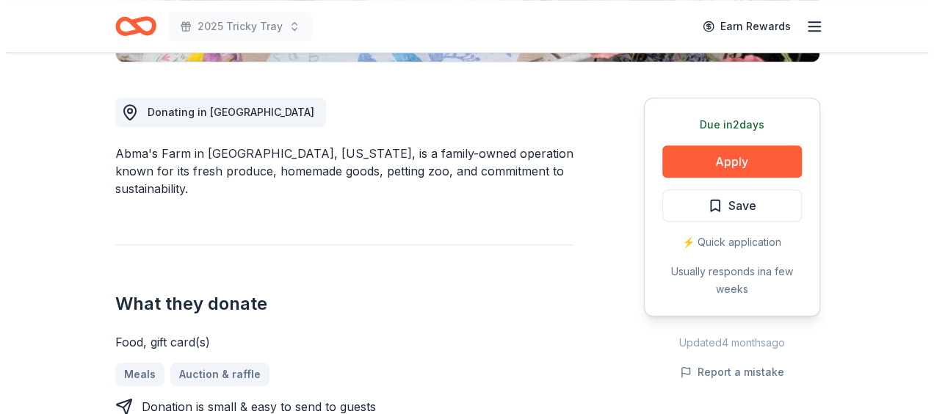
scroll to position [411, 0]
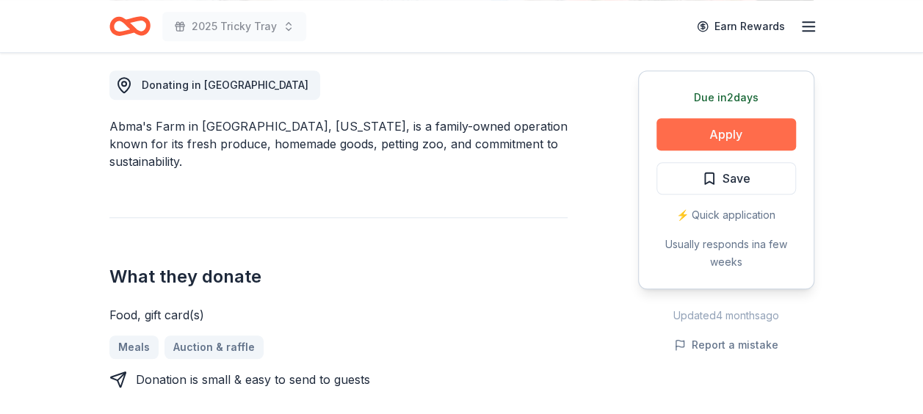
click at [779, 126] on button "Apply" at bounding box center [727, 134] width 140 height 32
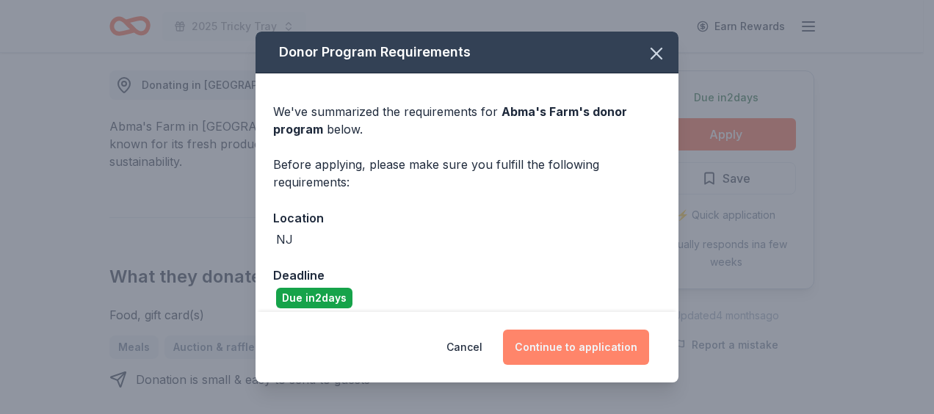
click at [583, 344] on button "Continue to application" at bounding box center [576, 347] width 146 height 35
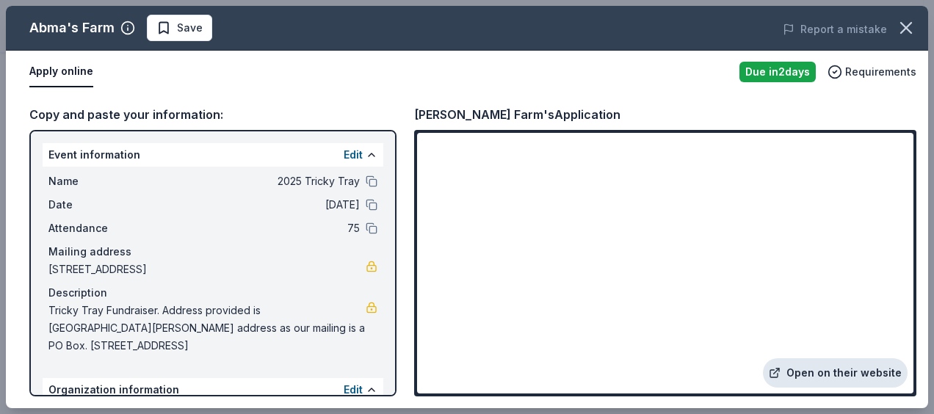
click at [835, 375] on link "Open on their website" at bounding box center [835, 372] width 145 height 29
click at [154, 15] on button "Save" at bounding box center [179, 28] width 65 height 26
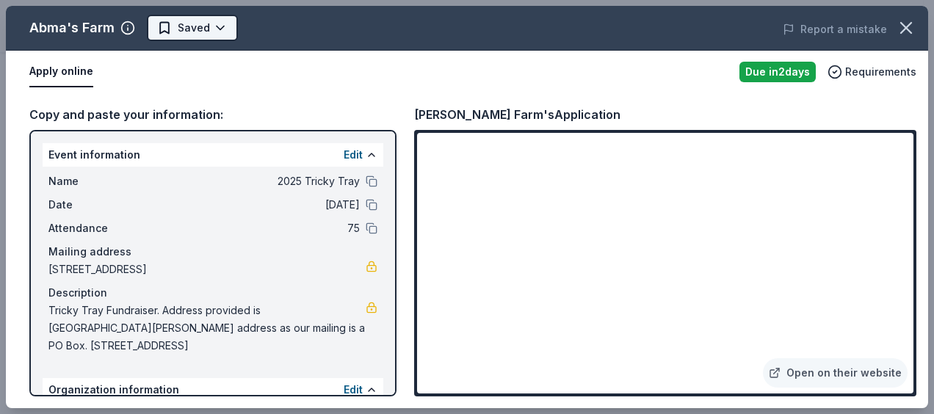
scroll to position [0, 0]
click at [192, 32] on body "2025 Tricky Tray Earn Rewards Due in 2 days Share Abma's Farm New approval rate…" at bounding box center [461, 207] width 923 height 414
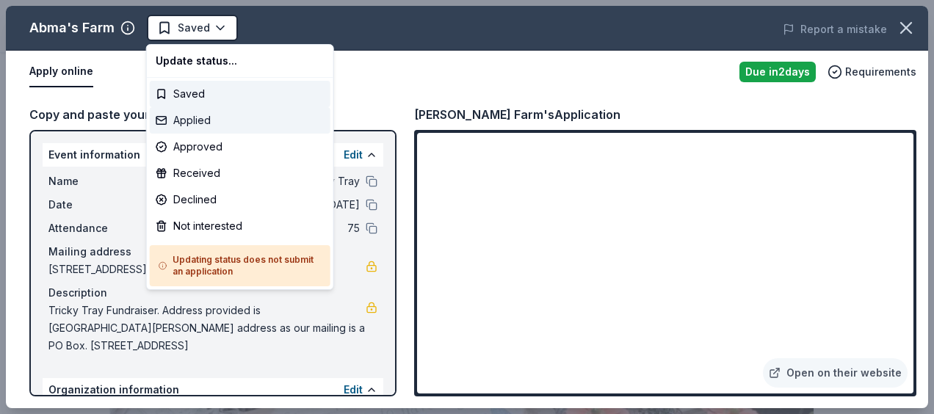
click at [212, 126] on div "Applied" at bounding box center [240, 120] width 181 height 26
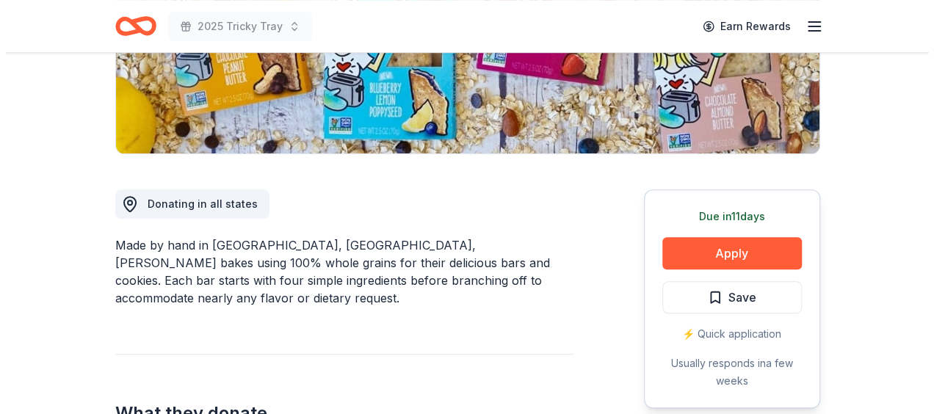
scroll to position [294, 0]
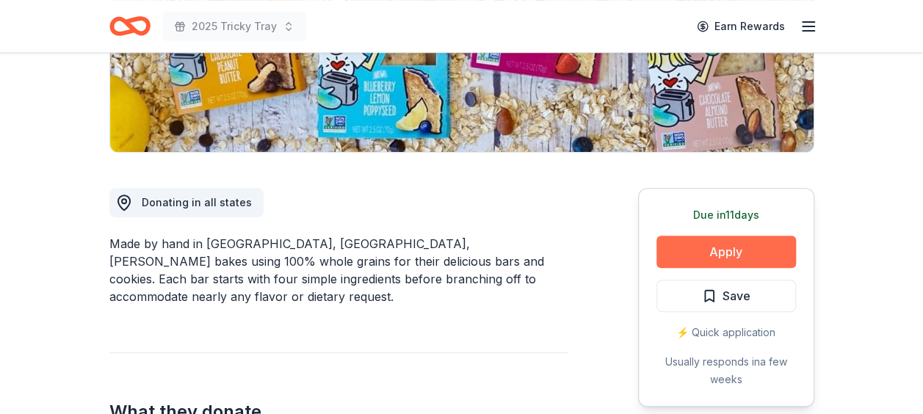
click at [731, 258] on button "Apply" at bounding box center [727, 252] width 140 height 32
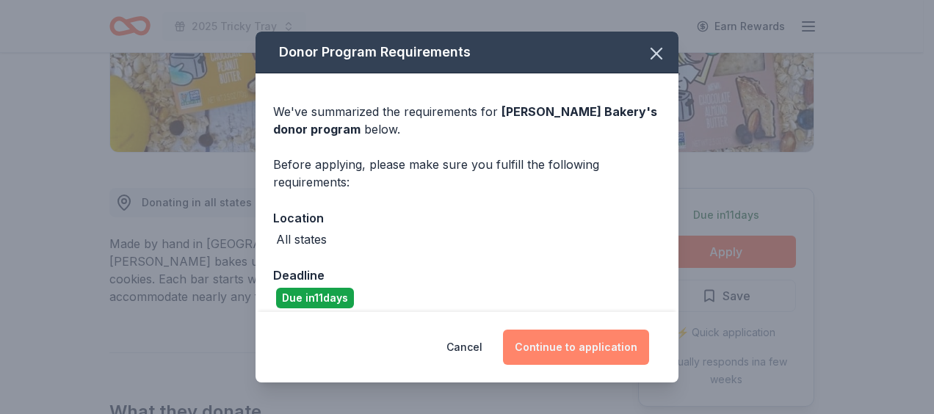
click at [615, 339] on button "Continue to application" at bounding box center [576, 347] width 146 height 35
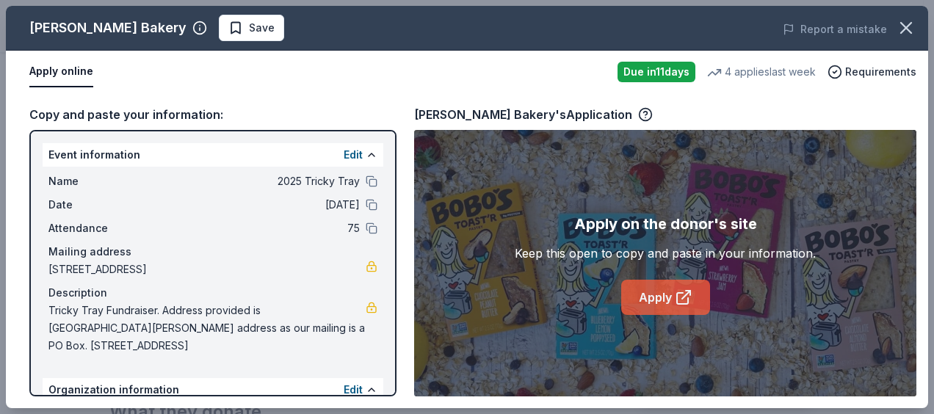
click at [668, 289] on link "Apply" at bounding box center [665, 297] width 89 height 35
click at [179, 41] on div "[PERSON_NAME] Bakery Save Report a mistake" at bounding box center [467, 28] width 922 height 45
click at [228, 21] on span "Save" at bounding box center [251, 28] width 46 height 18
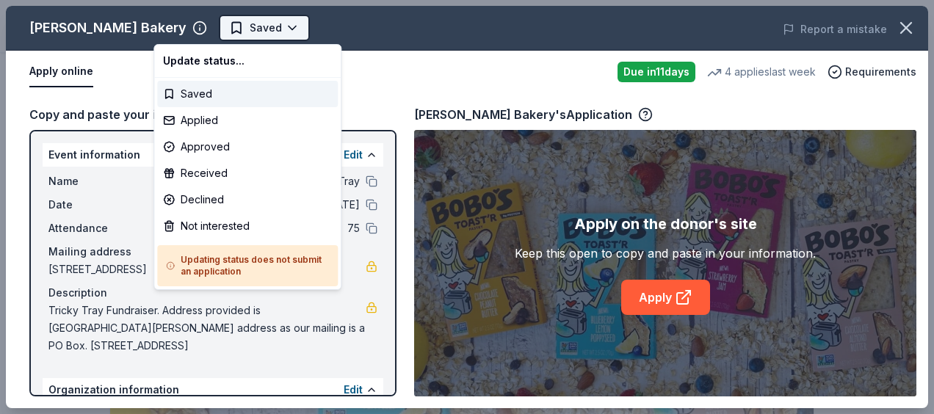
scroll to position [0, 0]
click at [220, 33] on body "2025 Tricky Tray Saved Apply Due [DATE] Share [PERSON_NAME] Bakery 5.0 • 3 revi…" at bounding box center [461, 207] width 923 height 414
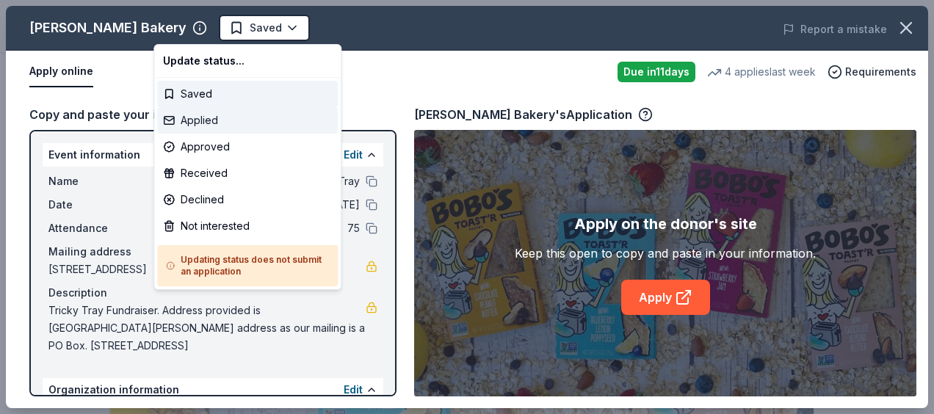
click at [225, 129] on div "Applied" at bounding box center [247, 120] width 181 height 26
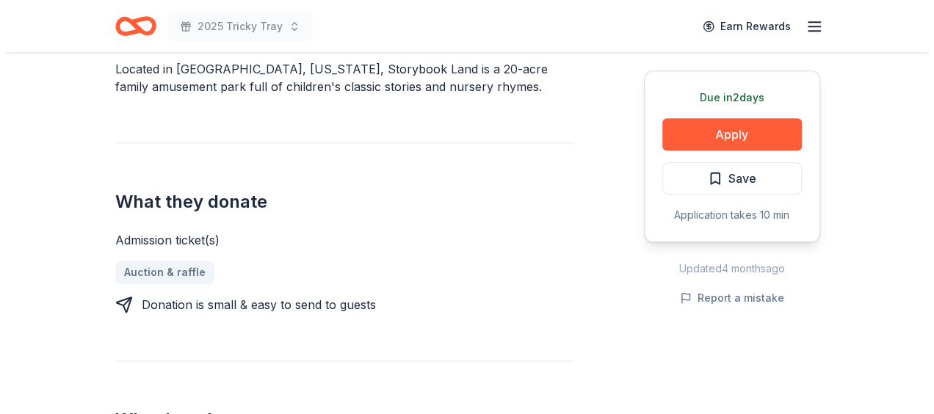
scroll to position [470, 0]
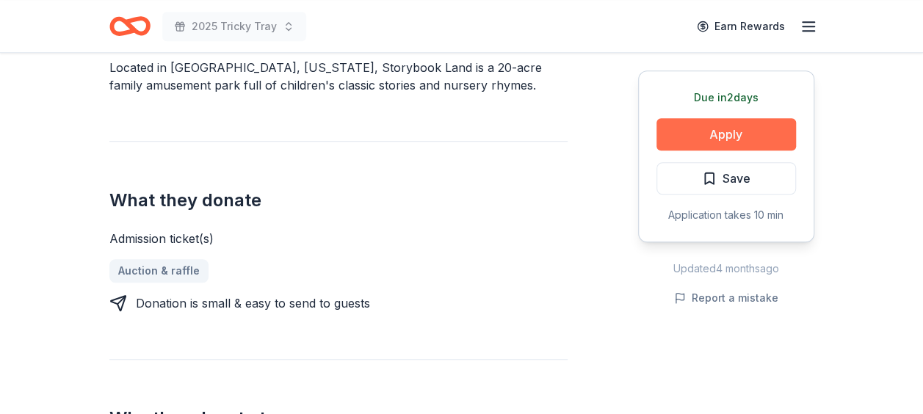
click at [716, 144] on button "Apply" at bounding box center [727, 134] width 140 height 32
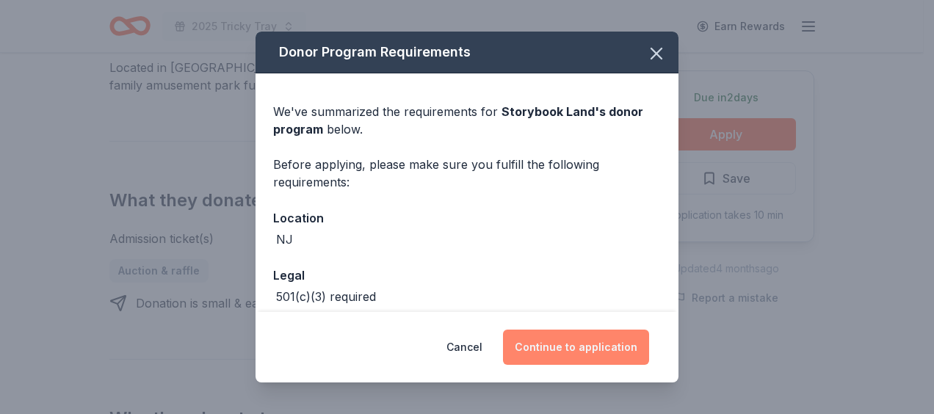
click at [601, 352] on button "Continue to application" at bounding box center [576, 347] width 146 height 35
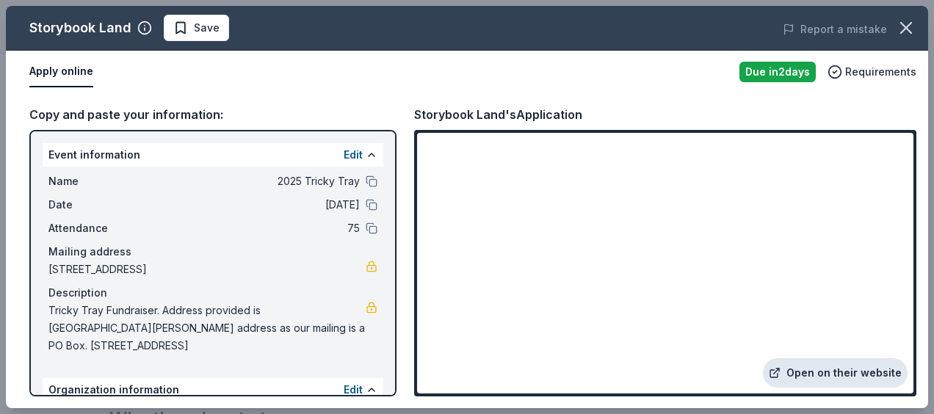
click at [875, 364] on link "Open on their website" at bounding box center [835, 372] width 145 height 29
click at [209, 29] on span "Save" at bounding box center [207, 28] width 26 height 18
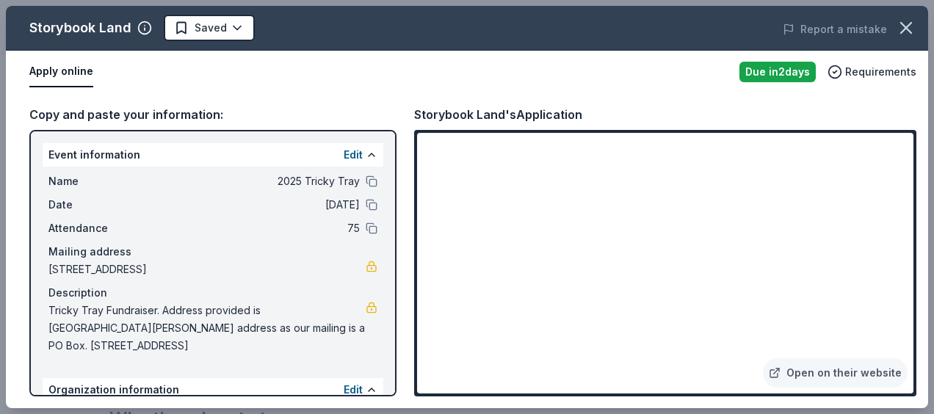
scroll to position [0, 0]
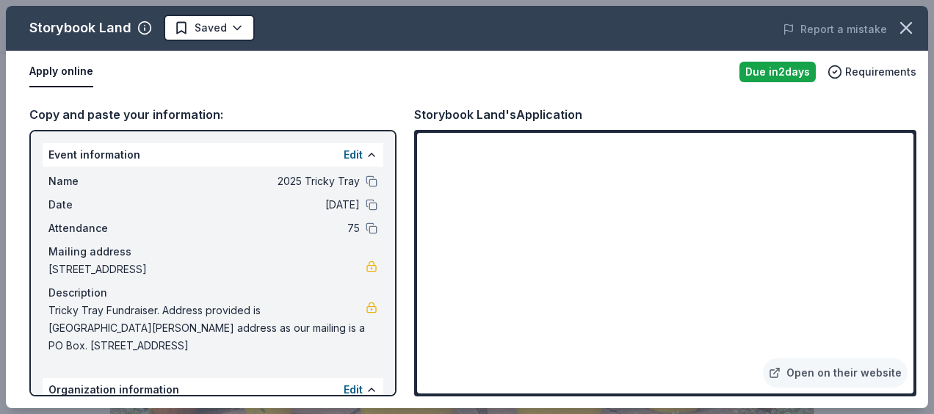
click at [209, 29] on body "2025 Tricky Tray Earn Rewards Due [DATE] Share Storybook Land New Share Donatin…" at bounding box center [461, 207] width 923 height 414
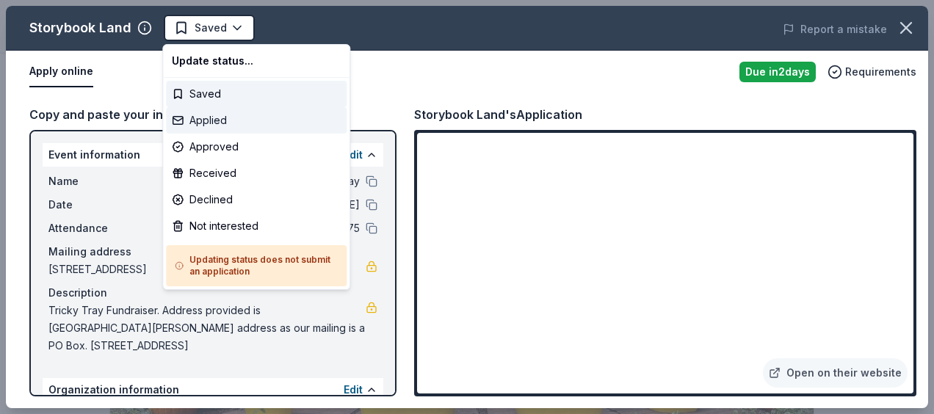
click at [228, 120] on div "Applied" at bounding box center [256, 120] width 181 height 26
